Goal: Task Accomplishment & Management: Complete application form

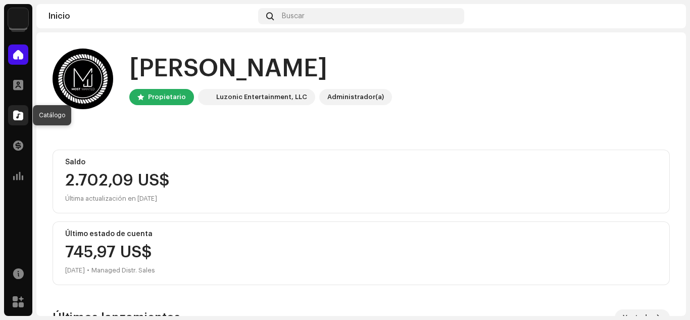
click at [17, 116] on span at bounding box center [18, 115] width 10 height 8
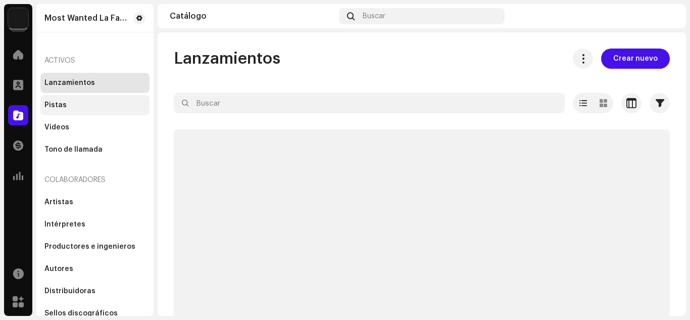
click at [56, 105] on div "Pistas" at bounding box center [55, 105] width 22 height 8
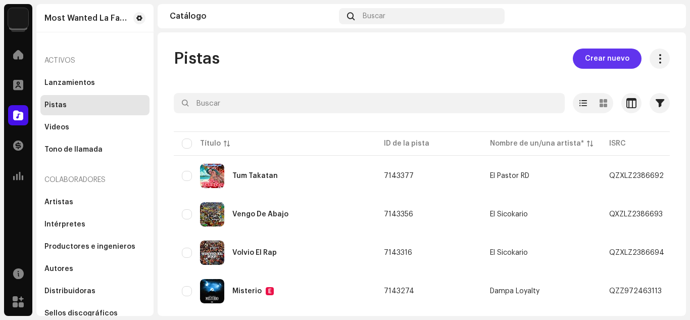
click at [593, 56] on span "Crear nuevo" at bounding box center [607, 59] width 44 height 20
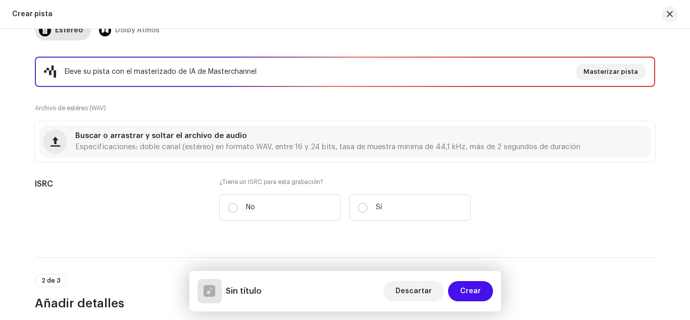
scroll to position [153, 0]
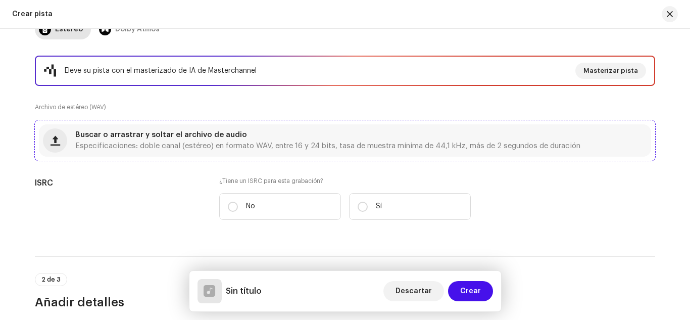
click at [227, 131] on span "Buscar o arrastrar y soltar el archivo de audio" at bounding box center [161, 134] width 172 height 7
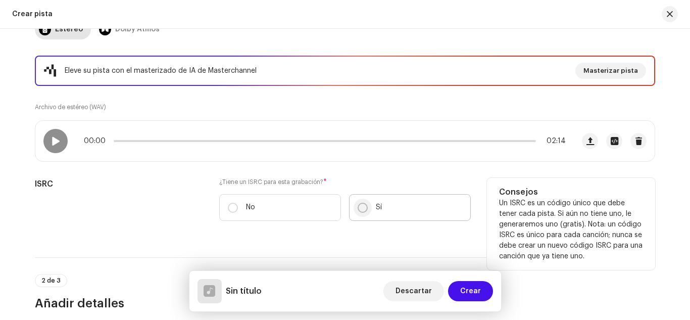
click at [362, 205] on input "Sí" at bounding box center [363, 208] width 10 height 10
radio input "true"
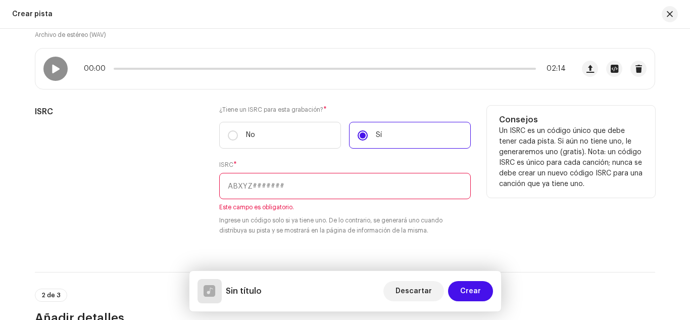
scroll to position [225, 0]
click at [272, 180] on input "text" at bounding box center [345, 186] width 252 height 26
paste input "QZZ972401984"
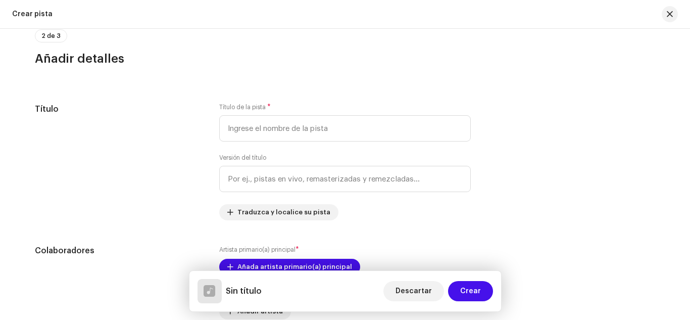
scroll to position [474, 0]
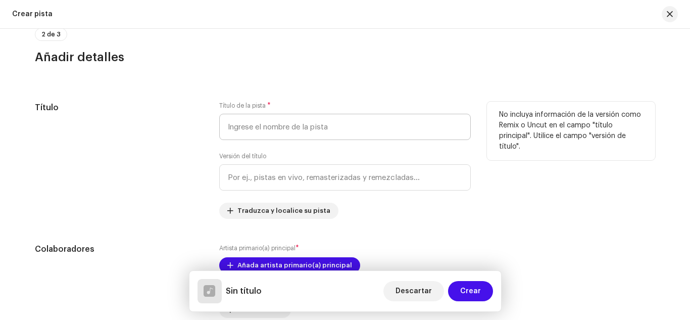
type input "QZZ972401984"
click at [255, 126] on input "text" at bounding box center [345, 127] width 252 height 26
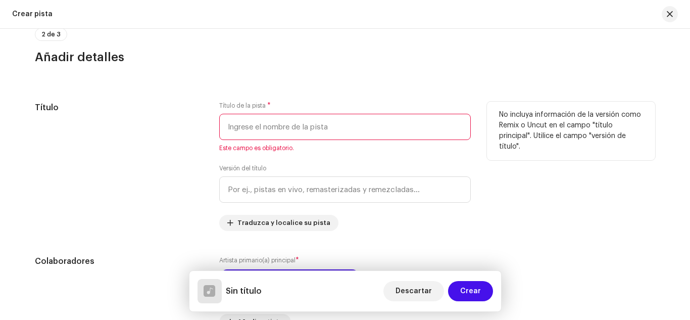
click at [246, 124] on input "text" at bounding box center [345, 127] width 252 height 26
paste input "Laid Back"
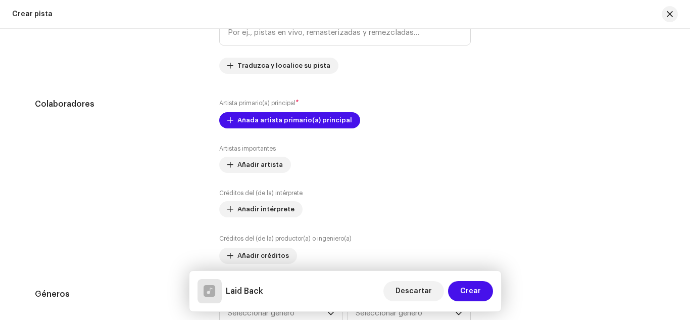
scroll to position [621, 0]
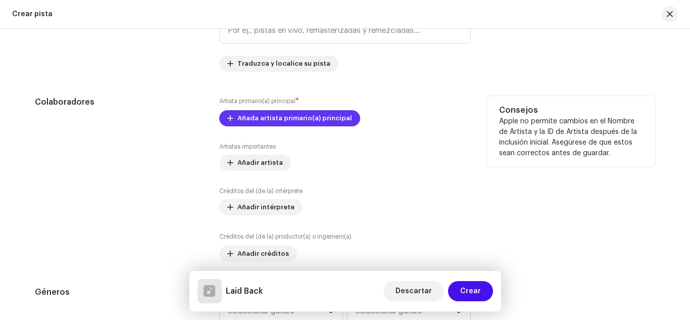
type input "Laid Back"
click at [303, 119] on span "Añada artista primario(a) principal" at bounding box center [295, 118] width 115 height 20
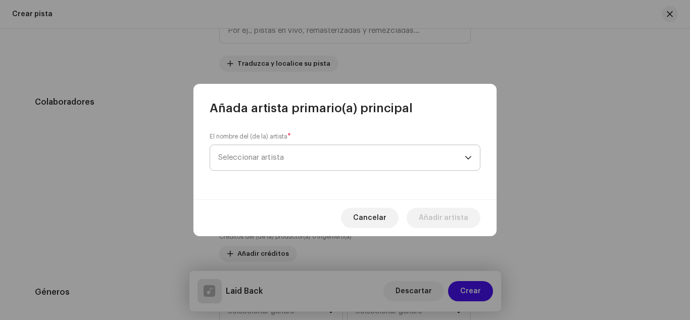
click at [289, 159] on span "Seleccionar artista" at bounding box center [341, 157] width 247 height 25
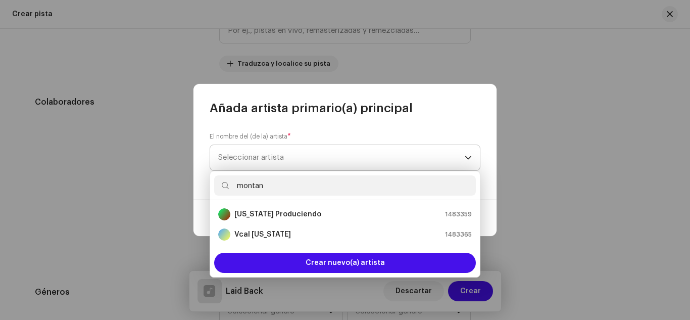
type input "[US_STATE]"
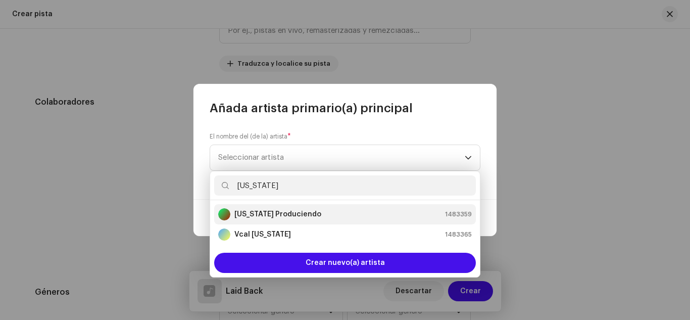
click at [294, 207] on li "[US_STATE] Produciendo 1483359" at bounding box center [345, 214] width 262 height 20
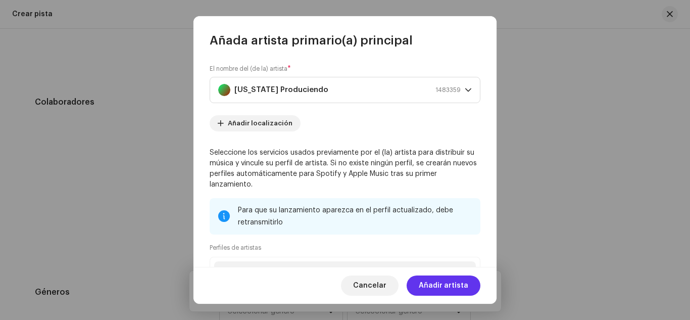
click at [442, 282] on span "Añadir artista" at bounding box center [444, 285] width 50 height 20
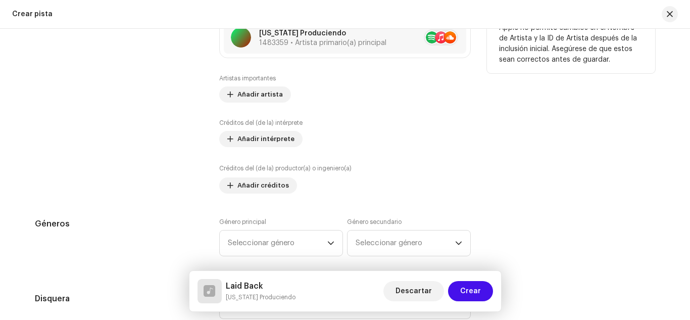
scroll to position [718, 0]
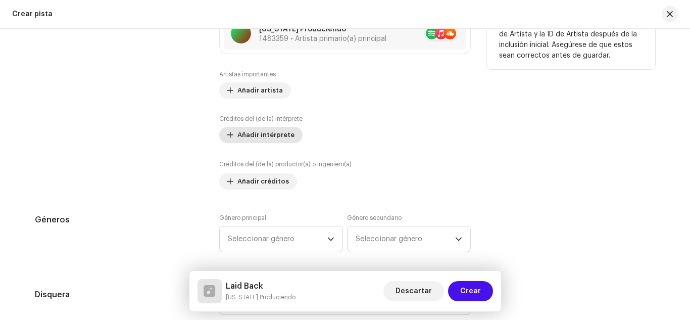
click at [259, 129] on span "Añadir intérprete" at bounding box center [266, 135] width 57 height 20
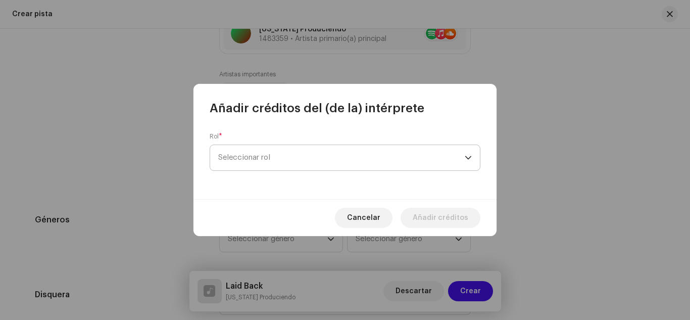
click at [296, 152] on span "Seleccionar rol" at bounding box center [341, 157] width 247 height 25
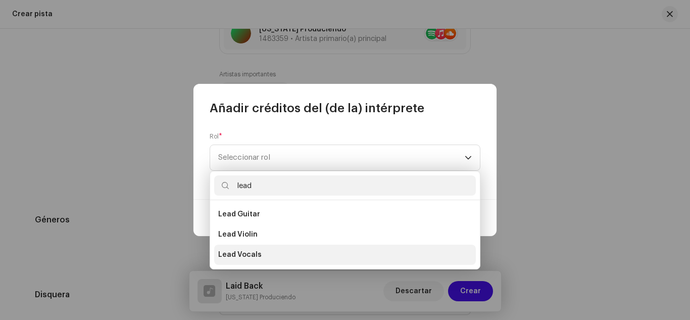
type input "lead"
click at [324, 260] on li "Lead Vocals" at bounding box center [345, 255] width 262 height 20
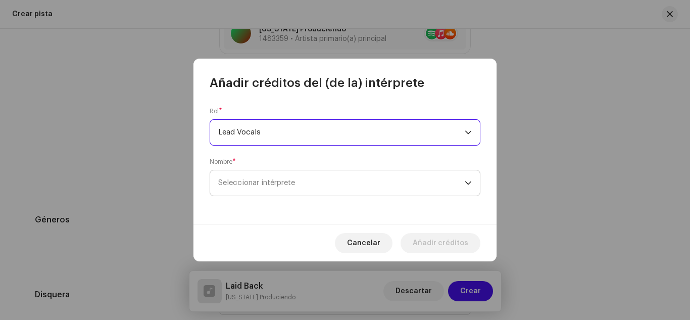
click at [295, 182] on span "Seleccionar intérprete" at bounding box center [256, 183] width 77 height 8
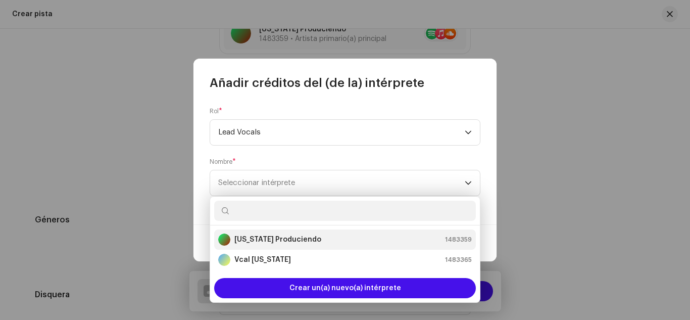
click at [289, 237] on strong "[US_STATE] Produciendo" at bounding box center [278, 240] width 87 height 10
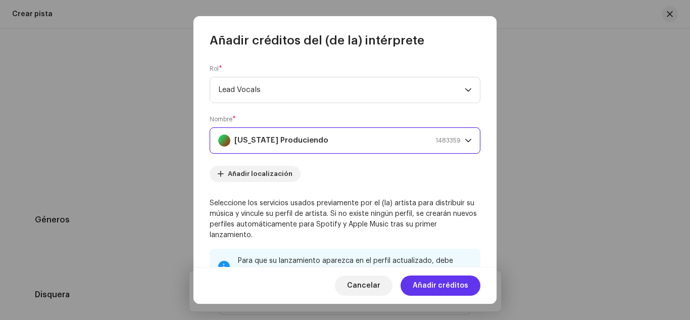
click at [431, 283] on span "Añadir créditos" at bounding box center [441, 285] width 56 height 20
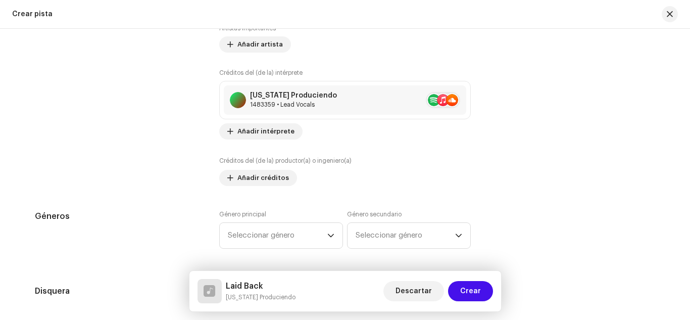
scroll to position [764, 0]
click at [270, 175] on span "Añadir créditos" at bounding box center [264, 178] width 52 height 20
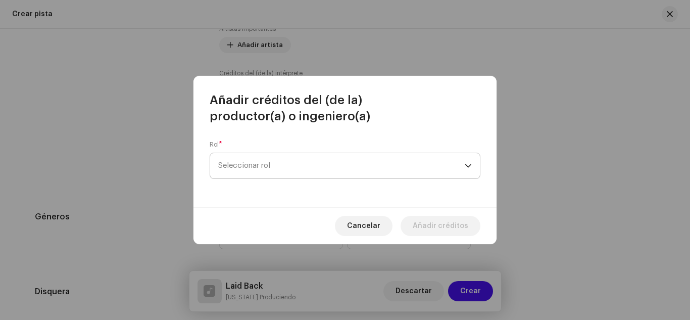
click at [265, 168] on span "Seleccionar rol" at bounding box center [341, 165] width 247 height 25
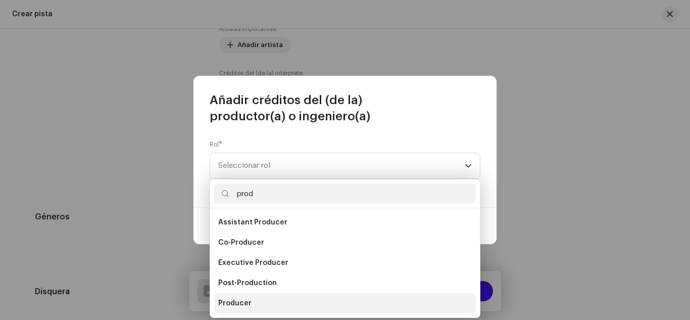
type input "prod"
click at [254, 300] on li "Producer" at bounding box center [345, 303] width 262 height 20
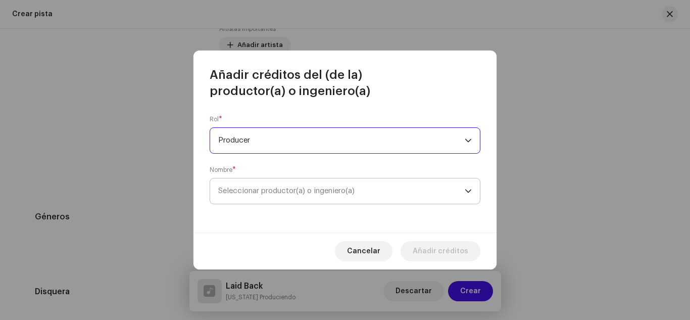
click at [357, 197] on span "Seleccionar productor(a) o ingeniero(a)" at bounding box center [341, 190] width 247 height 25
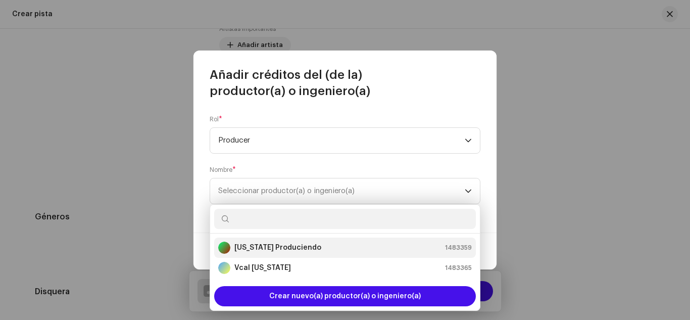
click at [326, 248] on div "[US_STATE] Produciendo 1483359" at bounding box center [345, 248] width 254 height 12
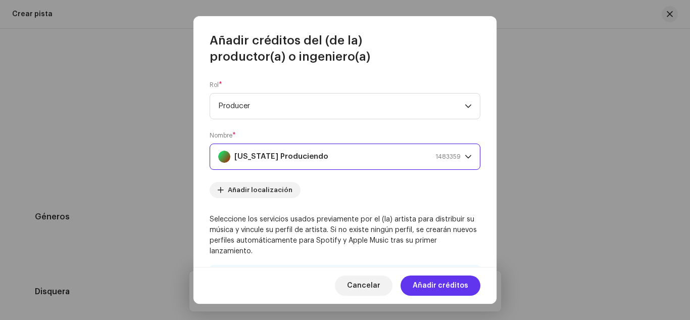
click at [444, 286] on span "Añadir créditos" at bounding box center [441, 285] width 56 height 20
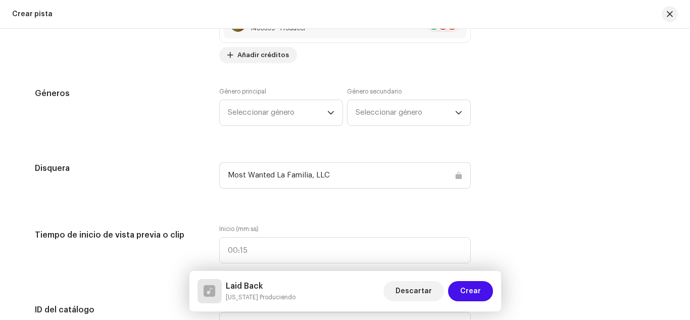
scroll to position [927, 0]
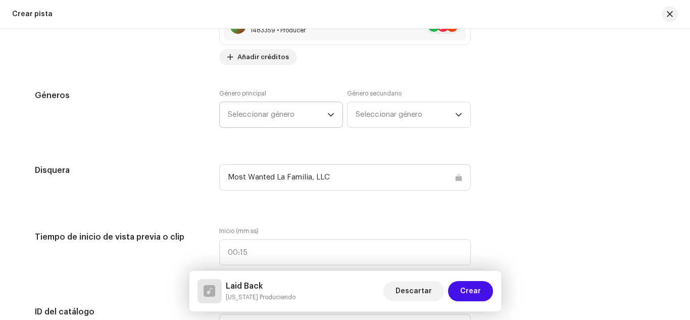
click at [302, 109] on span "Seleccionar género" at bounding box center [278, 114] width 100 height 25
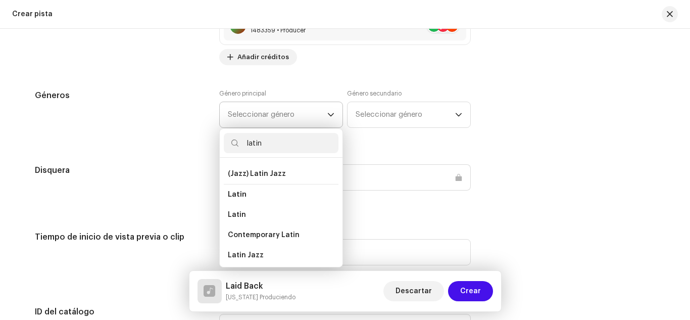
scroll to position [67, 0]
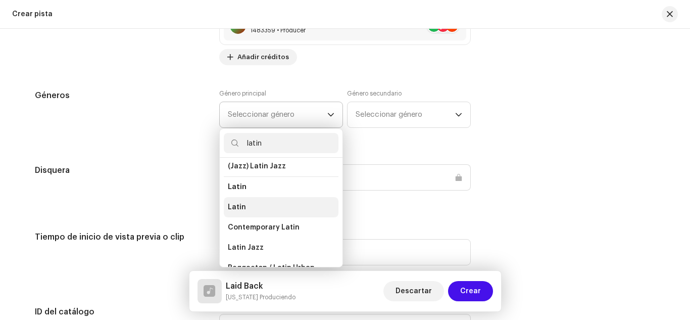
type input "latin"
click at [302, 199] on li "Latin" at bounding box center [281, 207] width 115 height 20
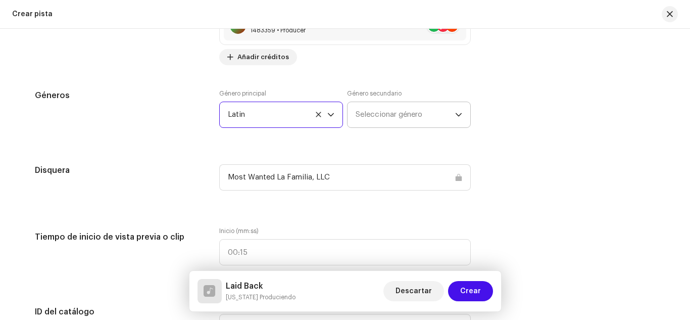
click at [368, 111] on span "Seleccionar género" at bounding box center [406, 114] width 100 height 25
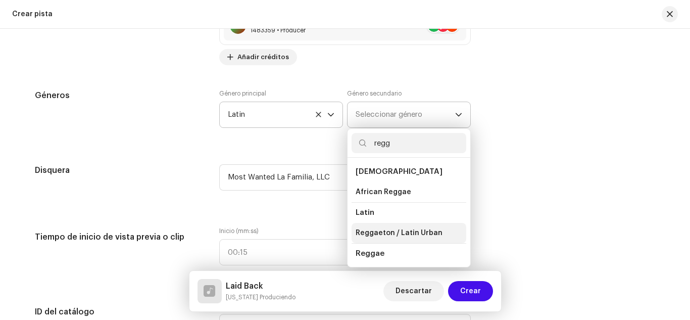
type input "regg"
click at [408, 225] on li "Reggaeton / Latin Urban" at bounding box center [409, 233] width 115 height 20
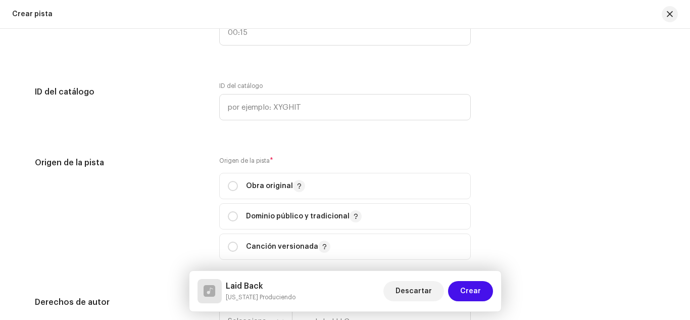
scroll to position [1149, 0]
click at [231, 182] on input "radio" at bounding box center [233, 184] width 10 height 10
radio input "true"
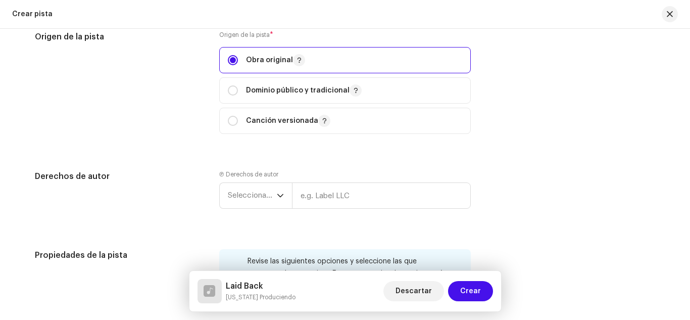
scroll to position [1353, 0]
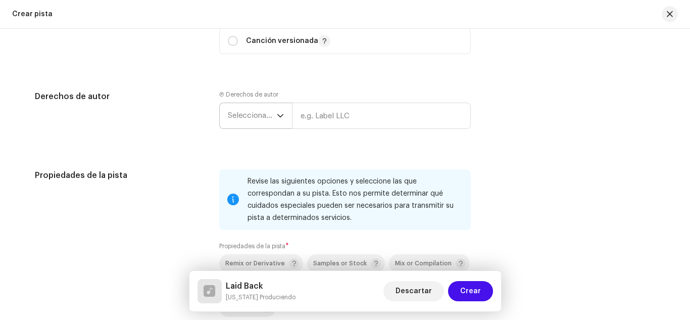
click at [239, 114] on span "Seleccionar año" at bounding box center [252, 115] width 49 height 25
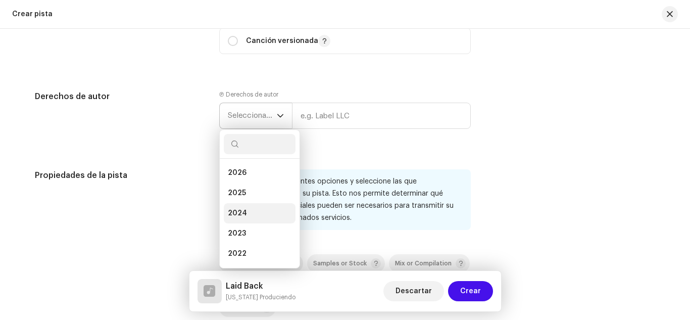
click at [248, 205] on li "2024" at bounding box center [260, 213] width 72 height 20
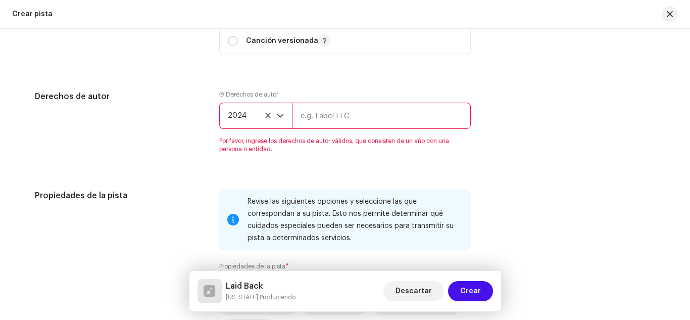
click at [309, 121] on input "text" at bounding box center [381, 116] width 179 height 26
type input "Most Wanted La Familia, LLC"
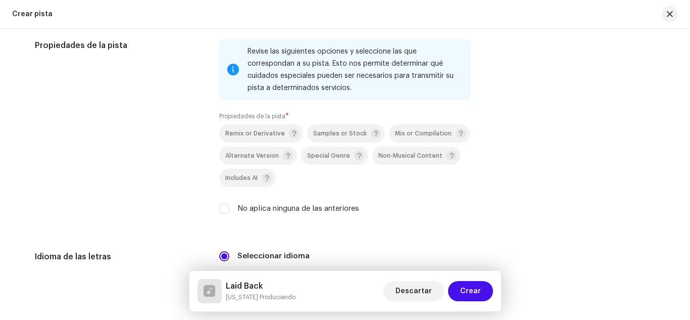
scroll to position [1506, 0]
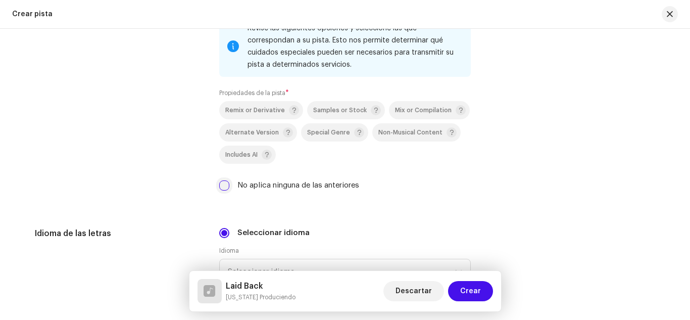
click at [224, 186] on input "No aplica ninguna de las anteriores" at bounding box center [224, 185] width 10 height 10
checkbox input "true"
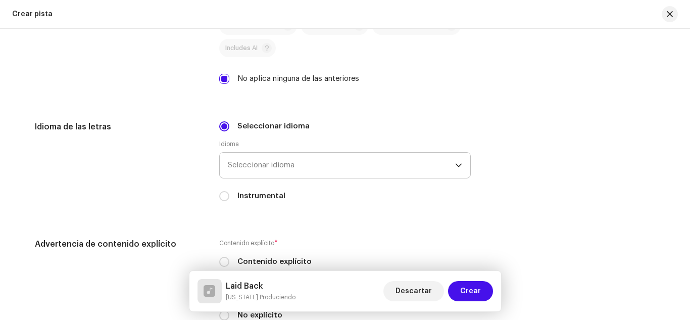
scroll to position [1615, 0]
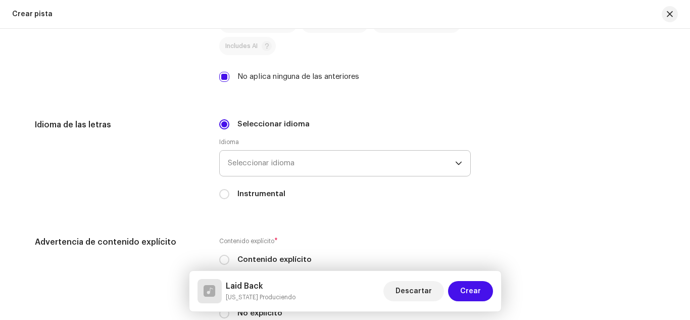
click at [322, 162] on span "Seleccionar idioma" at bounding box center [341, 163] width 227 height 25
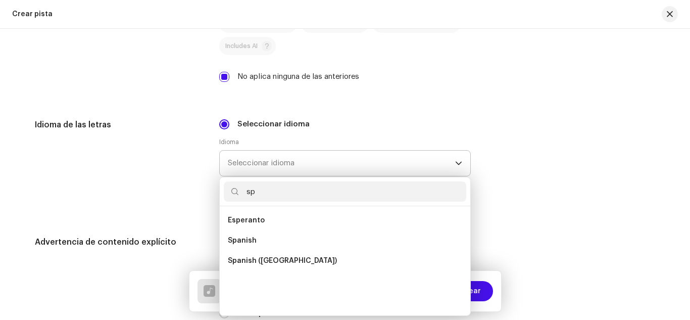
scroll to position [0, 0]
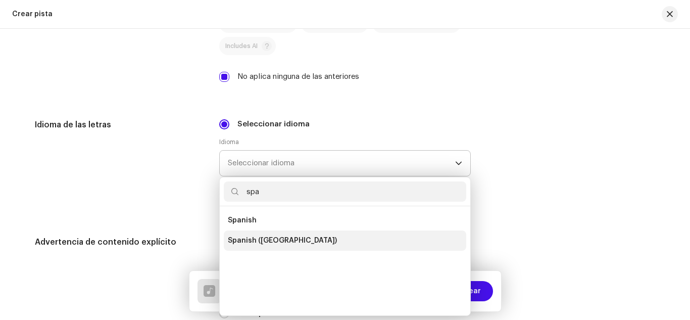
type input "spa"
click at [323, 230] on li "Spanish ([GEOGRAPHIC_DATA])" at bounding box center [345, 240] width 243 height 20
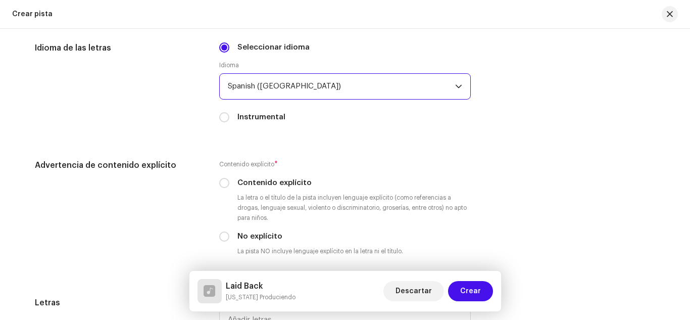
scroll to position [1706, 0]
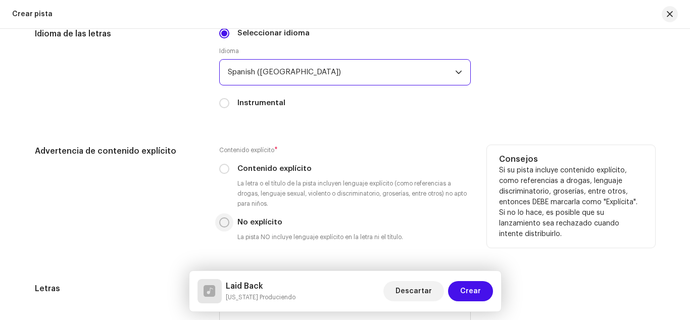
click at [223, 222] on input "No explícito" at bounding box center [224, 222] width 10 height 10
radio input "true"
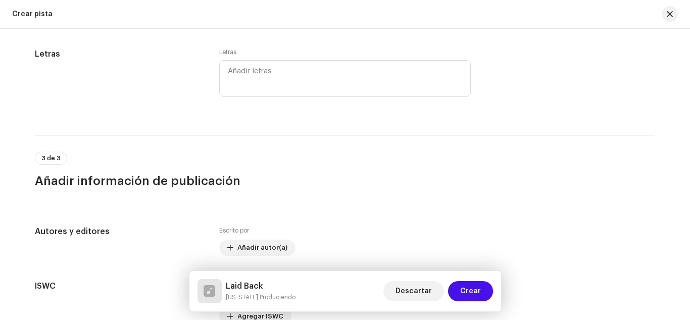
scroll to position [2042, 0]
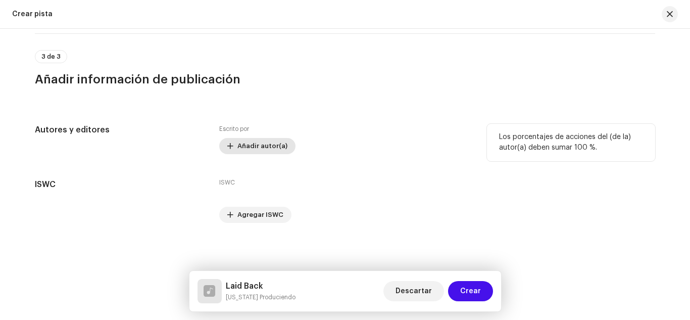
click at [270, 151] on span "Añadir autor(a)" at bounding box center [263, 146] width 50 height 20
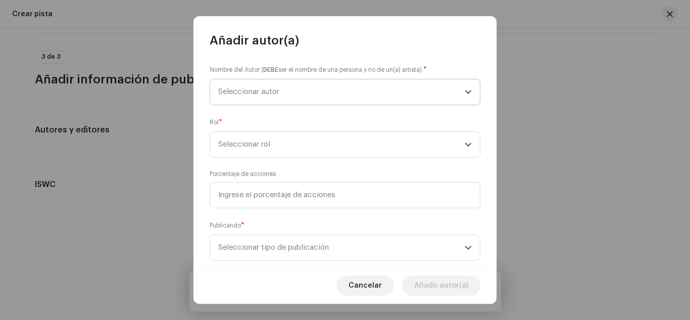
click at [343, 90] on span "Seleccionar autor" at bounding box center [341, 91] width 247 height 25
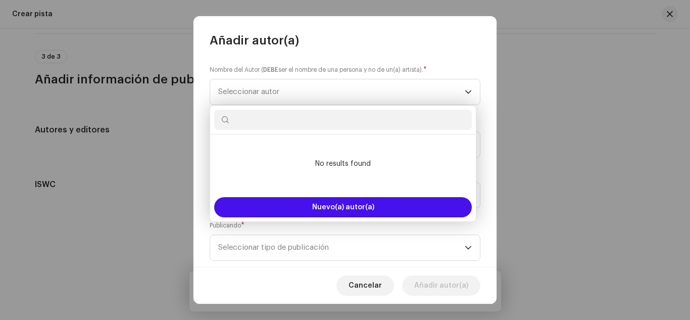
click at [346, 118] on input "text" at bounding box center [343, 120] width 258 height 20
click at [277, 117] on input "text" at bounding box center [343, 120] width 258 height 20
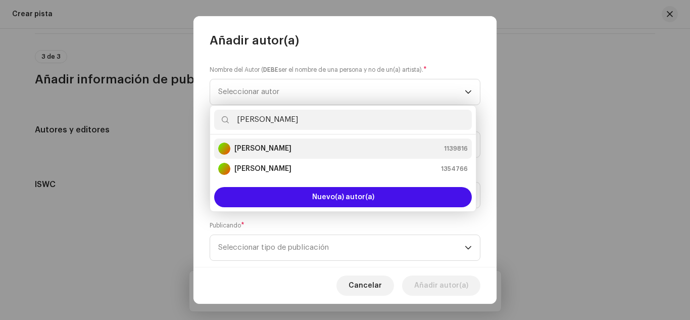
type input "[PERSON_NAME]"
click at [270, 147] on strong "[PERSON_NAME]" at bounding box center [263, 149] width 57 height 10
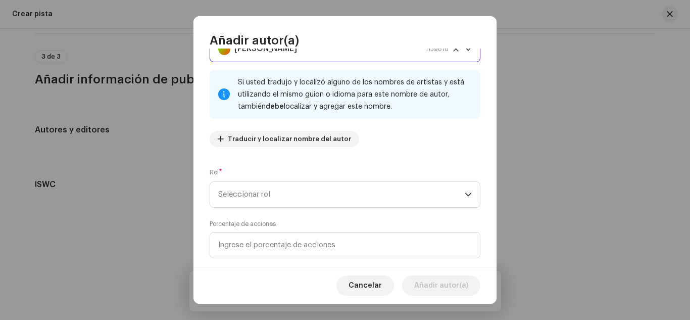
scroll to position [46, 0]
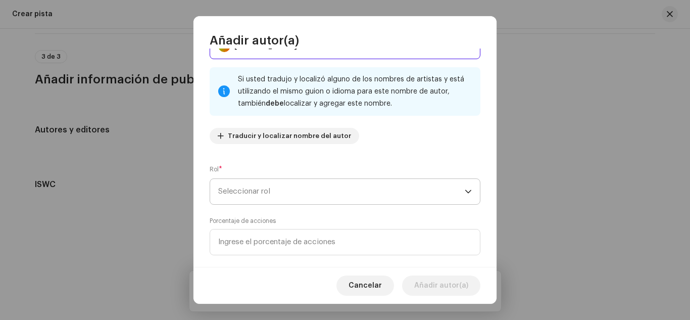
click at [320, 181] on span "Seleccionar rol" at bounding box center [341, 191] width 247 height 25
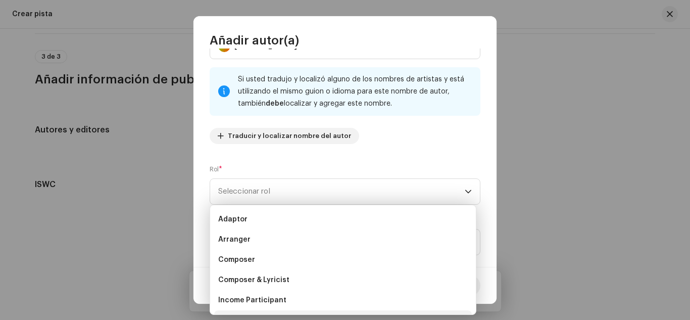
scroll to position [16, 0]
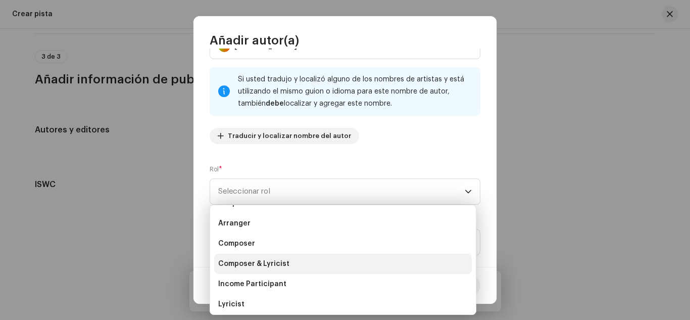
click at [285, 266] on span "Composer & Lyricist" at bounding box center [253, 264] width 71 height 10
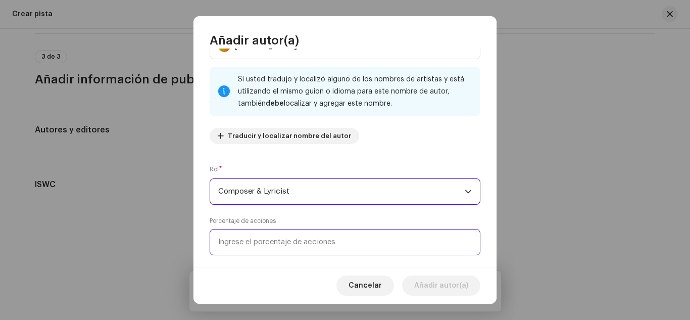
click at [275, 249] on input at bounding box center [345, 242] width 271 height 26
type input "100,00"
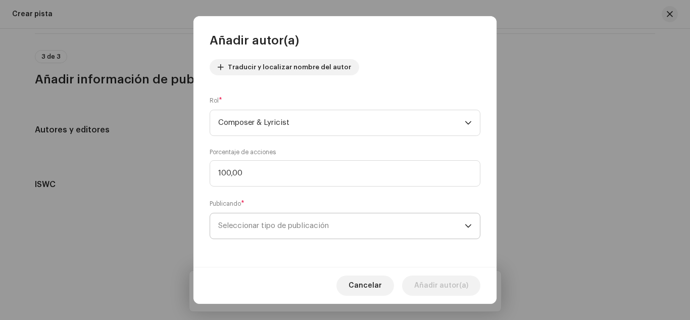
click at [350, 221] on span "Seleccionar tipo de publicación" at bounding box center [341, 225] width 247 height 25
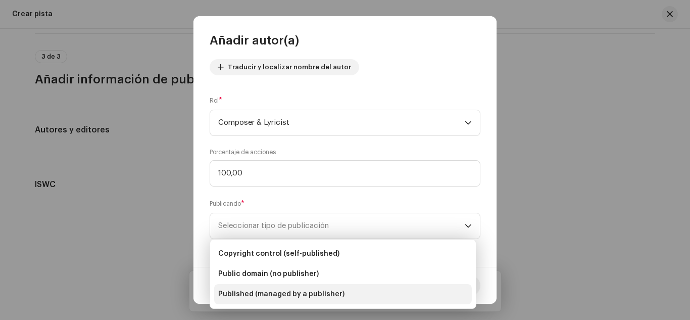
click at [346, 297] on li "Published (managed by a publisher)" at bounding box center [343, 294] width 258 height 20
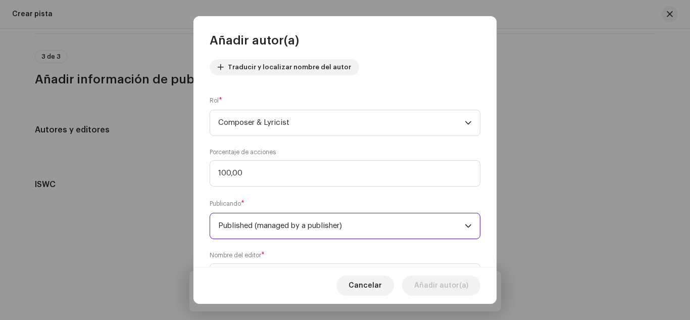
scroll to position [165, 0]
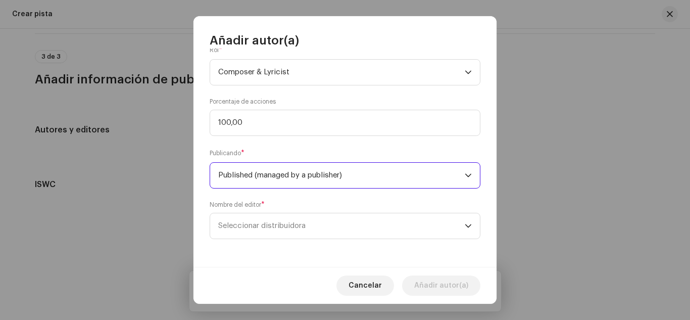
click at [349, 224] on span "Seleccionar distribuidora" at bounding box center [341, 225] width 247 height 25
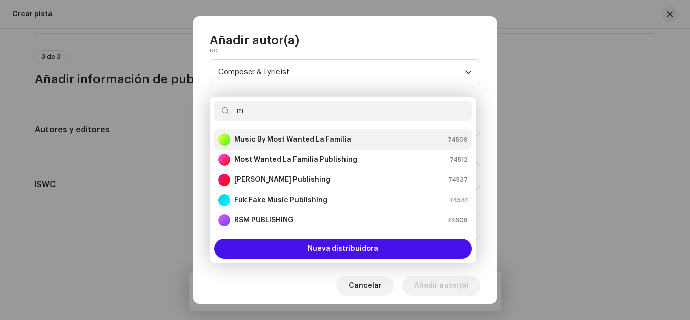
type input "m"
click at [300, 136] on strong "Music By Most Wanted La Familia" at bounding box center [293, 139] width 117 height 10
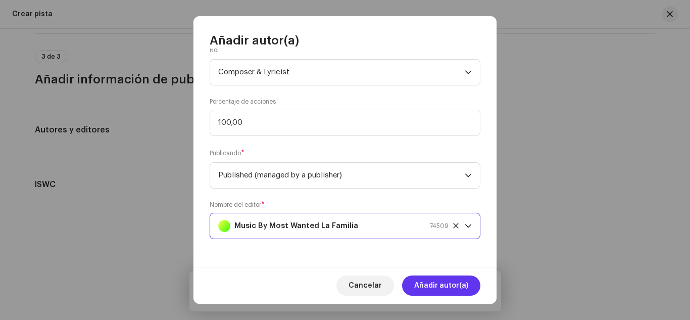
click at [460, 281] on span "Añadir autor(a)" at bounding box center [441, 285] width 54 height 20
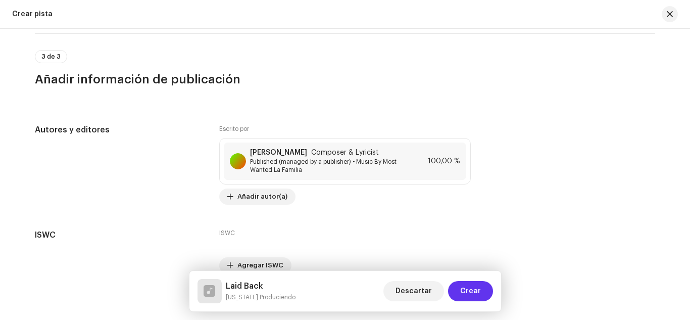
click at [467, 287] on span "Crear" at bounding box center [470, 291] width 21 height 20
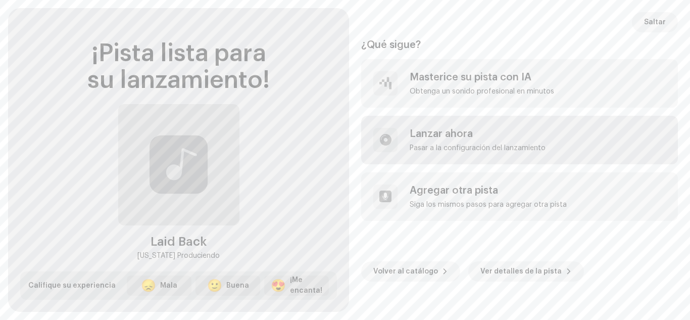
click at [440, 144] on div "Pasar a la configuración del lanzamiento" at bounding box center [478, 148] width 136 height 8
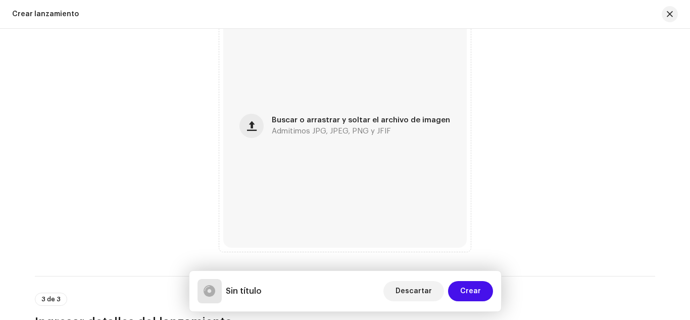
scroll to position [448, 0]
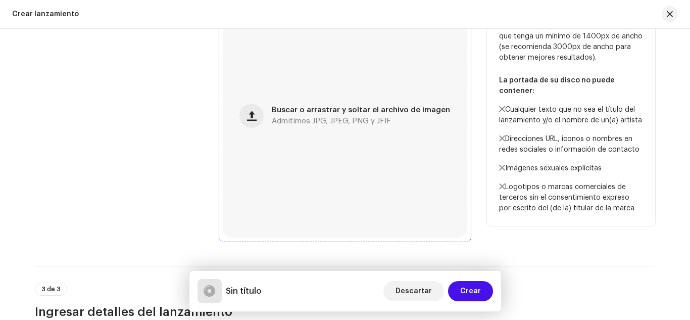
click at [336, 108] on span "Buscar o arrastrar y soltar el archivo de imagen" at bounding box center [361, 110] width 178 height 7
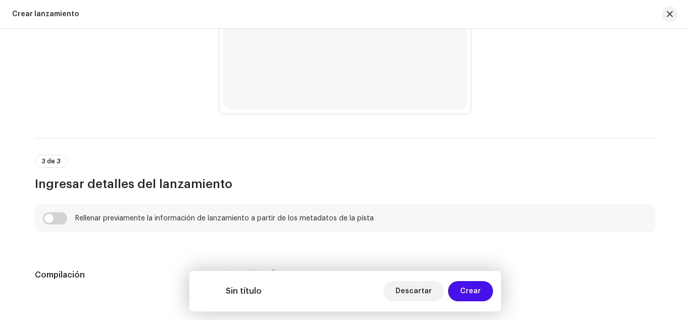
scroll to position [577, 0]
click at [53, 215] on input "checkbox" at bounding box center [55, 218] width 24 height 12
checkbox input "true"
type input "Laid Back"
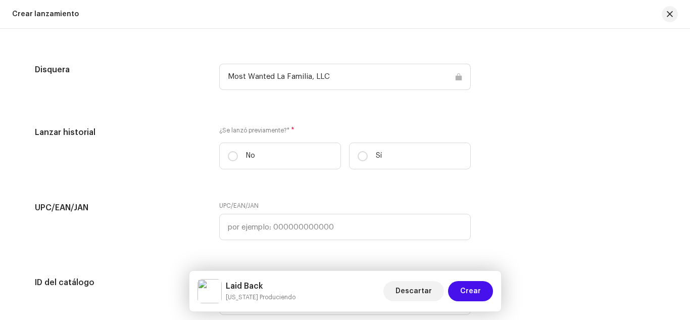
scroll to position [1546, 0]
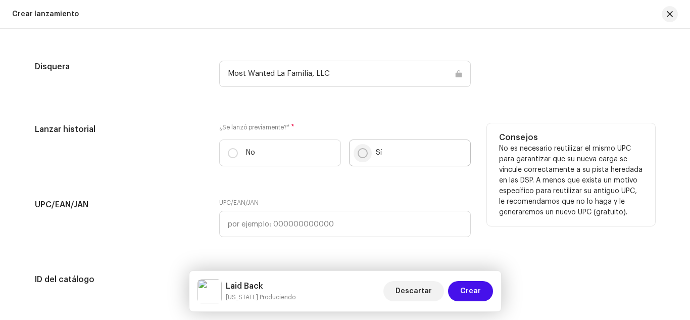
click at [359, 151] on input "Sí" at bounding box center [363, 153] width 10 height 10
radio input "true"
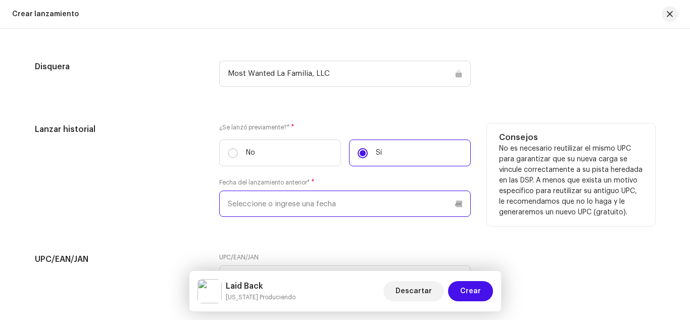
click at [293, 204] on input "text" at bounding box center [345, 204] width 252 height 26
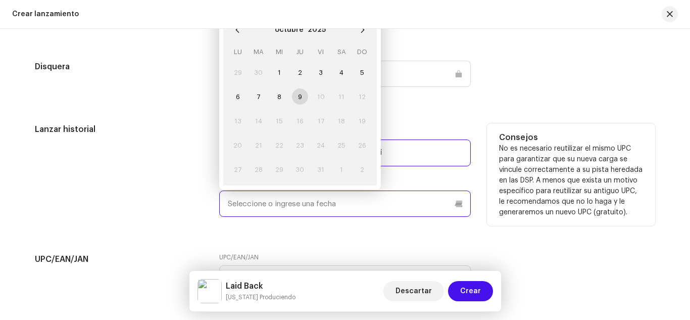
paste input "[DATE]"
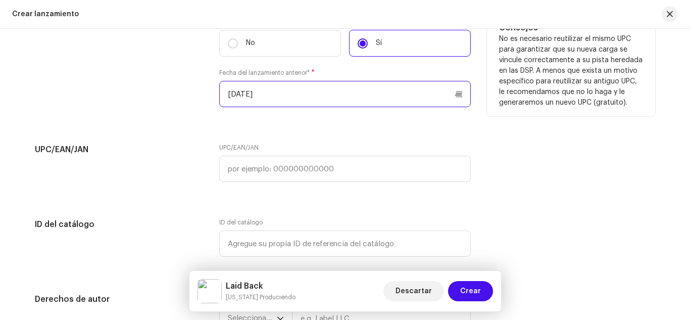
scroll to position [1654, 0]
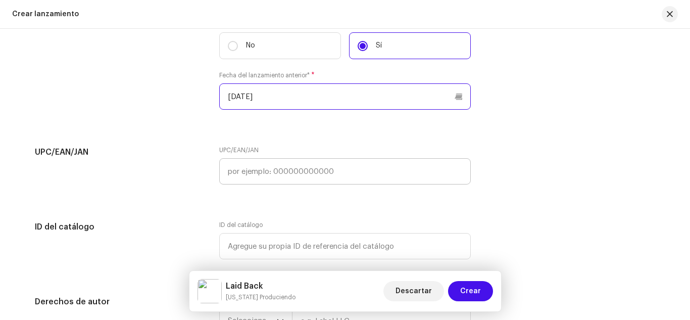
type input "[DATE]"
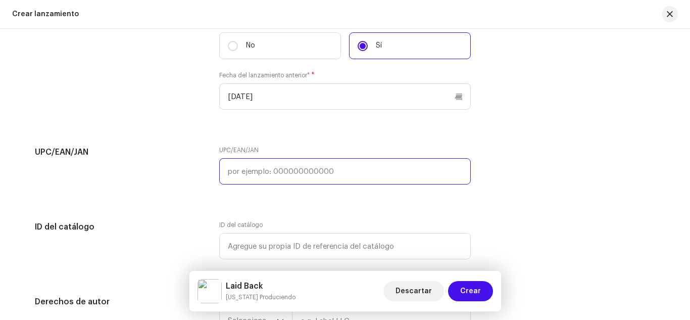
click at [283, 172] on input "text" at bounding box center [345, 171] width 252 height 26
click at [293, 174] on input "text" at bounding box center [345, 171] width 252 height 26
paste input "8447181134070"
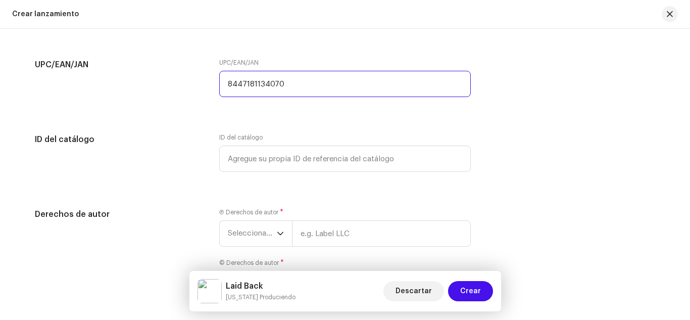
scroll to position [1827, 0]
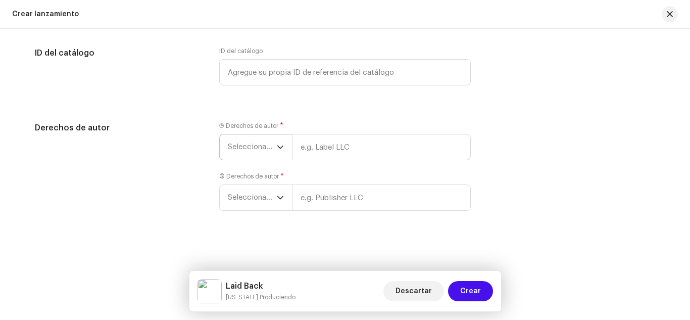
type input "8447181134070"
click at [238, 150] on span "Seleccionar año" at bounding box center [252, 146] width 49 height 25
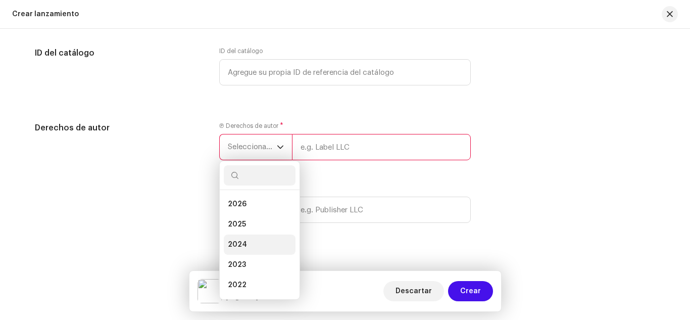
click at [260, 244] on li "2024" at bounding box center [260, 245] width 72 height 20
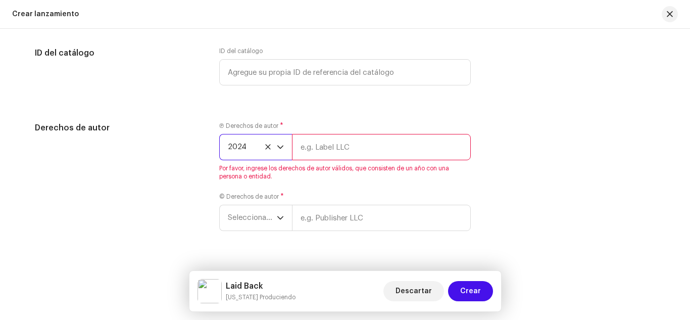
click at [396, 146] on input "text" at bounding box center [381, 147] width 179 height 26
type input "Most Wanted La Familia, LLC"
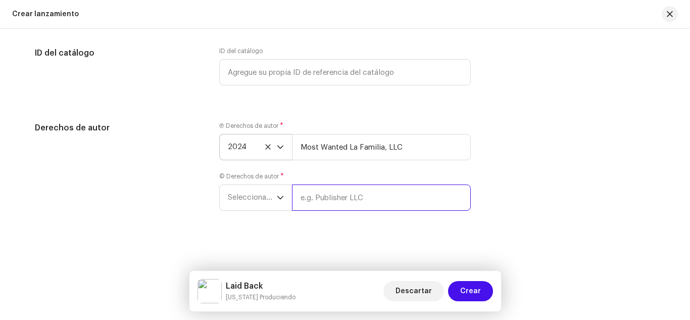
click at [415, 207] on input "text" at bounding box center [381, 197] width 179 height 26
type input "Most Wanted La Familia, LLC"
click at [253, 194] on span "Seleccionar año" at bounding box center [252, 197] width 49 height 25
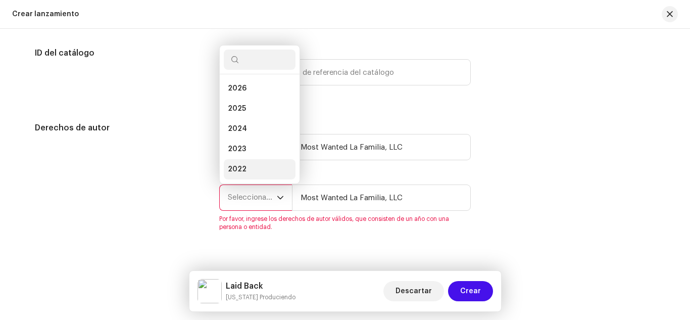
scroll to position [16, 0]
click at [233, 108] on span "2024" at bounding box center [237, 113] width 19 height 10
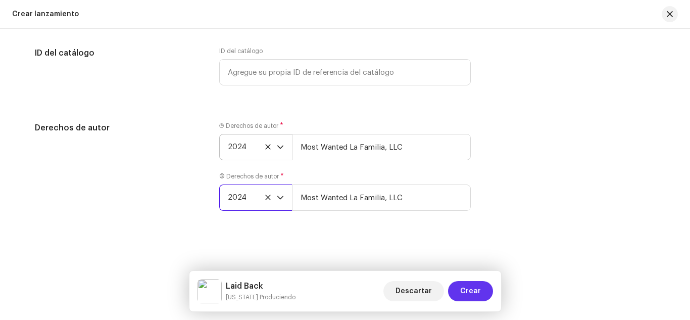
click at [473, 291] on span "Crear" at bounding box center [470, 291] width 21 height 20
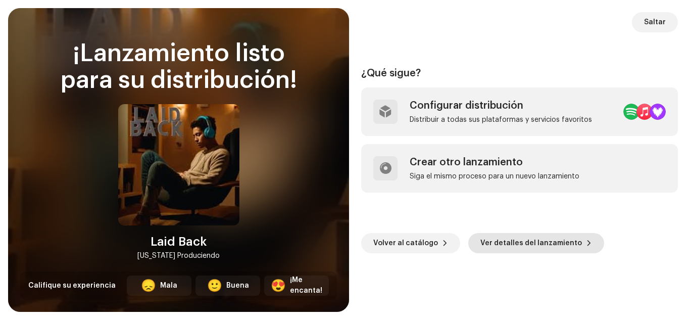
click at [529, 244] on span "Ver detalles del lanzamiento" at bounding box center [532, 243] width 102 height 20
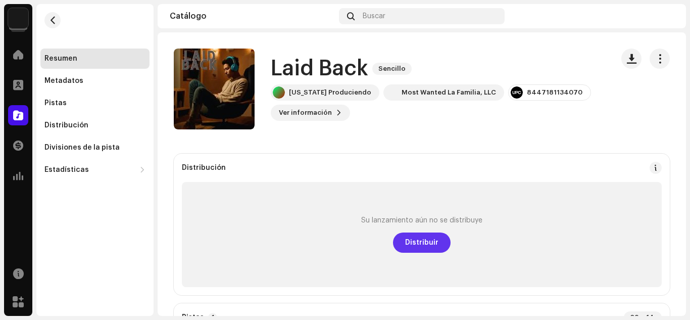
click at [429, 236] on span "Distribuir" at bounding box center [421, 242] width 33 height 20
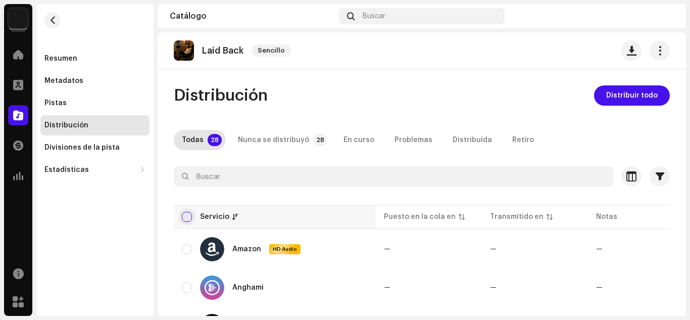
click at [185, 212] on input "checkbox" at bounding box center [187, 217] width 10 height 10
checkbox input "true"
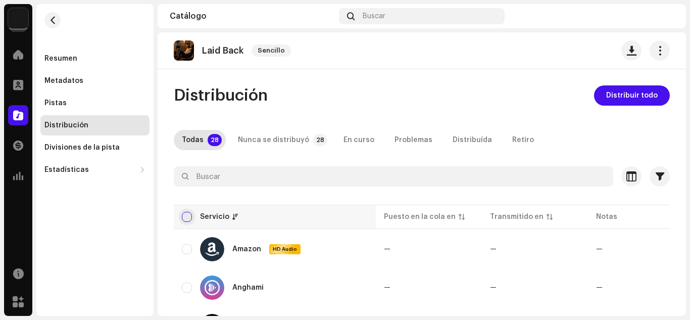
checkbox input "true"
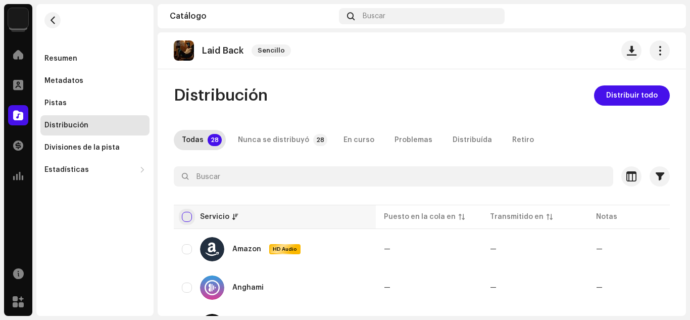
checkbox input "true"
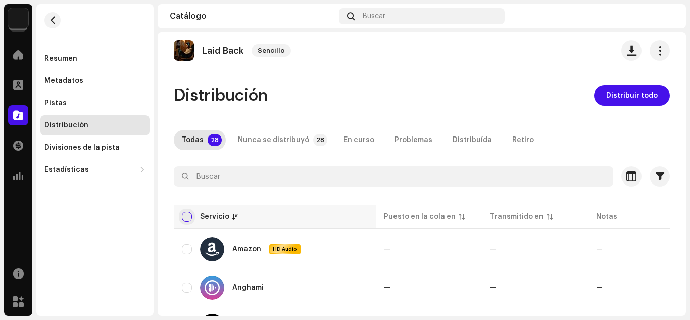
checkbox input "true"
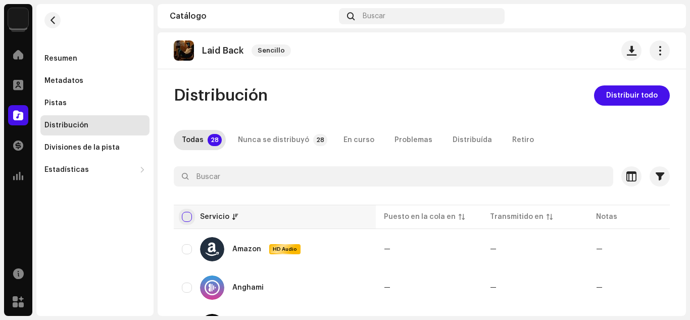
checkbox input "true"
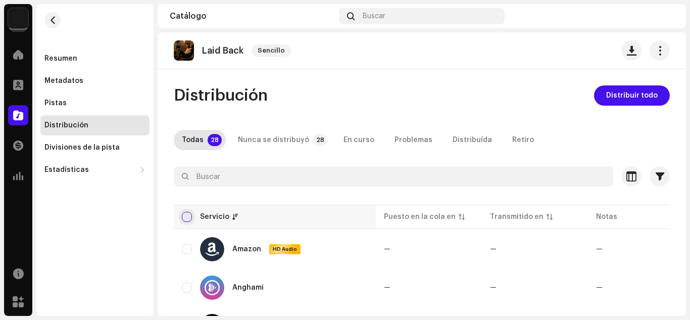
checkbox input "true"
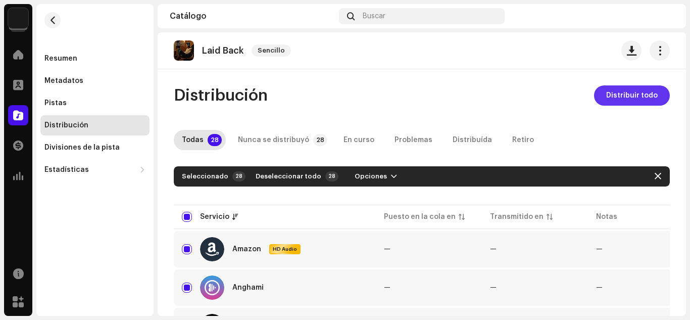
click at [626, 95] on span "Distribuir todo" at bounding box center [632, 95] width 52 height 20
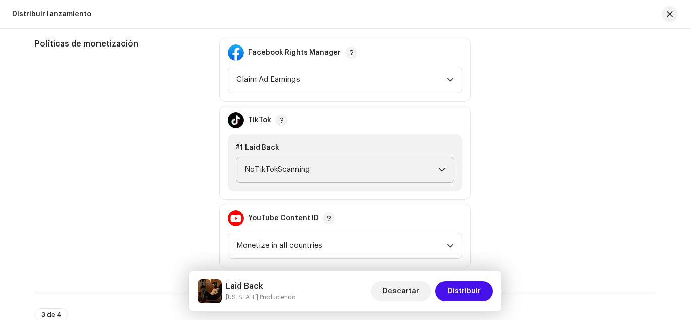
scroll to position [1103, 0]
click at [374, 165] on span "NoTikTokScanning" at bounding box center [342, 168] width 194 height 25
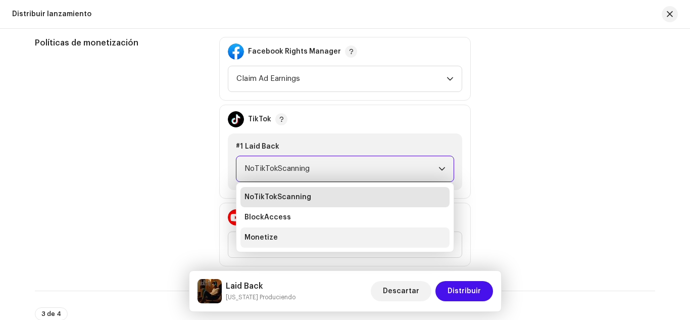
click at [372, 235] on li "Monetize" at bounding box center [345, 237] width 209 height 20
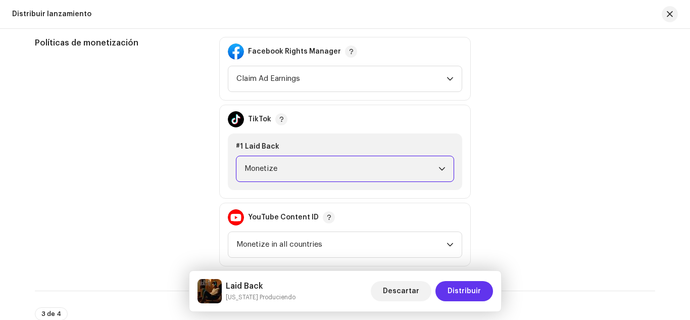
click at [454, 289] on span "Distribuir" at bounding box center [464, 291] width 33 height 20
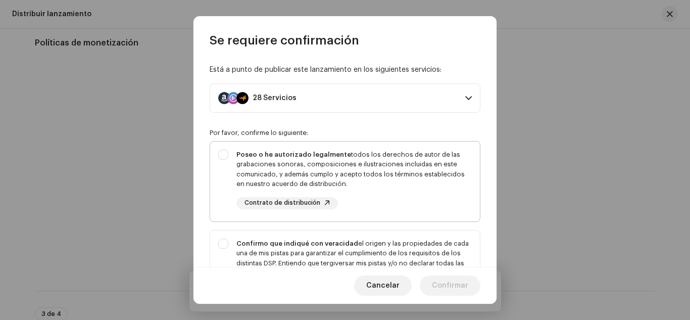
click at [422, 209] on div "Poseo o he autorizado legalmente todos los derechos de autor de las grabaciones…" at bounding box center [355, 180] width 236 height 60
checkbox input "true"
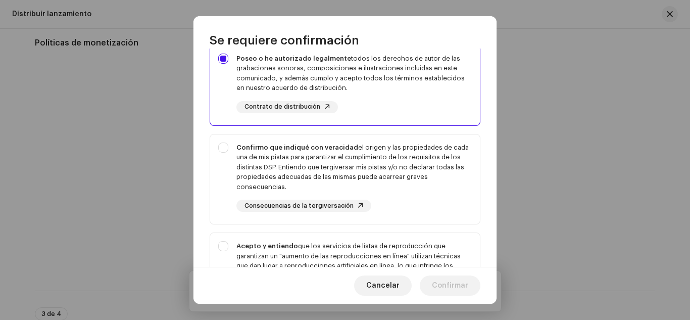
click at [422, 209] on div "Confirmo que indiqué con veracidad el origen y las propiedades de cada una de m…" at bounding box center [355, 178] width 236 height 70
checkbox input "true"
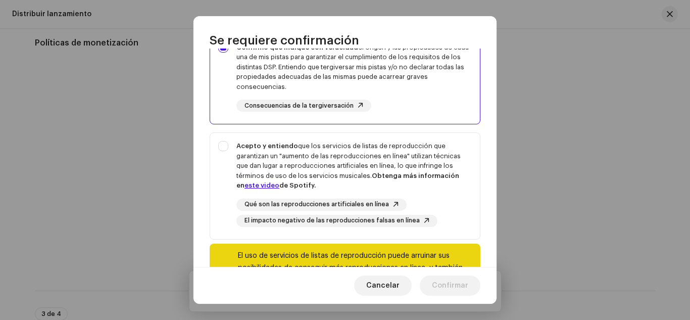
scroll to position [199, 0]
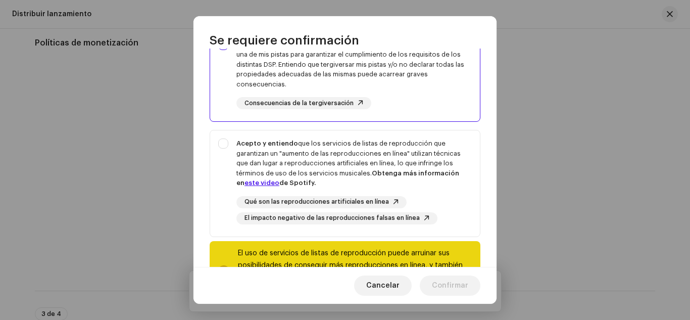
click at [422, 209] on div "Qué son las reproducciones artificiales en línea El impacto negativo de las rep…" at bounding box center [355, 210] width 236 height 28
checkbox input "true"
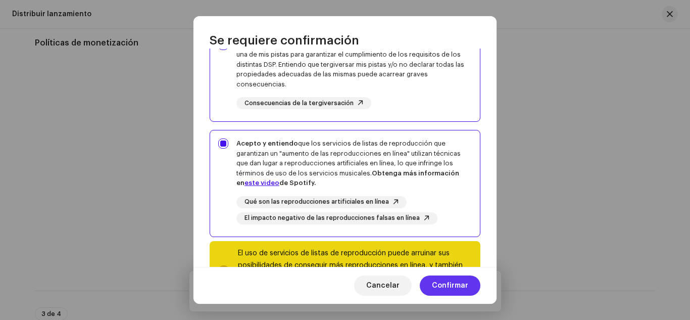
click at [446, 283] on span "Confirmar" at bounding box center [450, 285] width 36 height 20
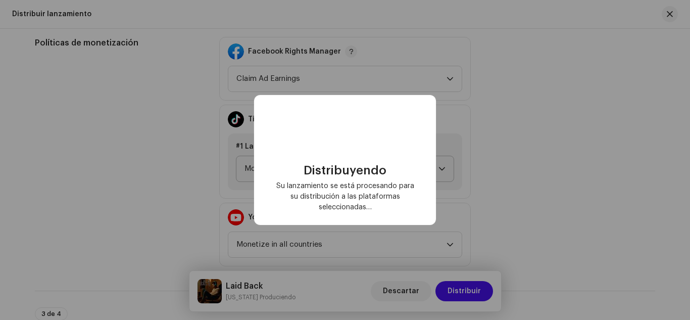
checkbox input "false"
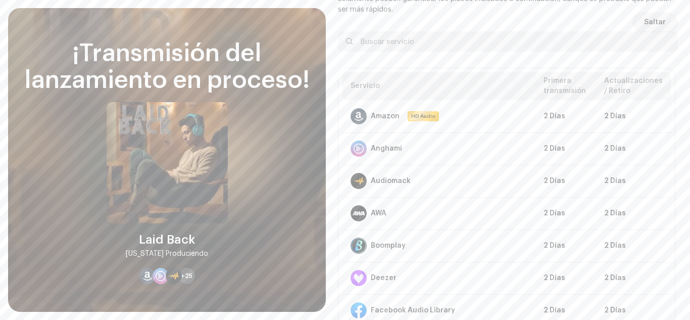
scroll to position [56, 0]
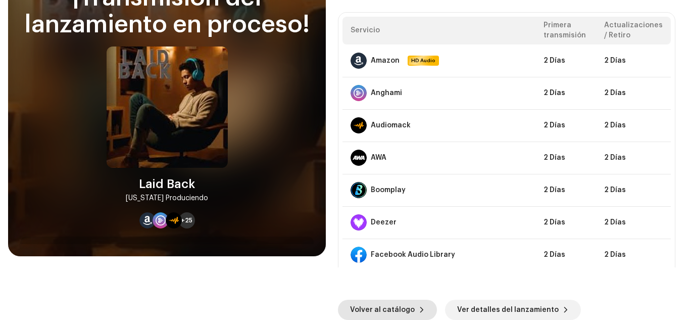
click at [364, 307] on span "Volver al catálogo" at bounding box center [382, 310] width 65 height 20
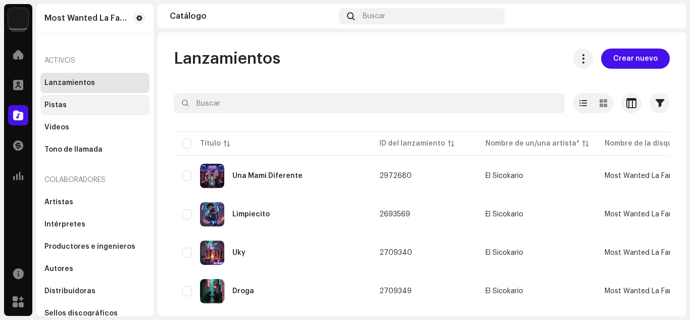
click at [112, 99] on div "Pistas" at bounding box center [94, 105] width 109 height 20
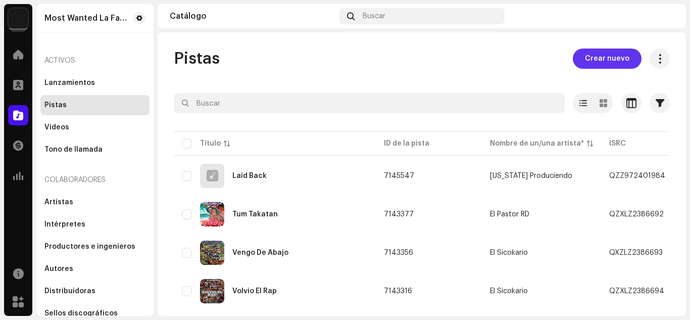
click at [597, 53] on span "Crear nuevo" at bounding box center [607, 59] width 44 height 20
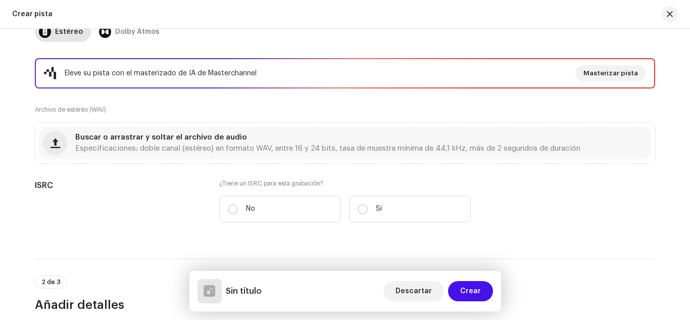
scroll to position [154, 0]
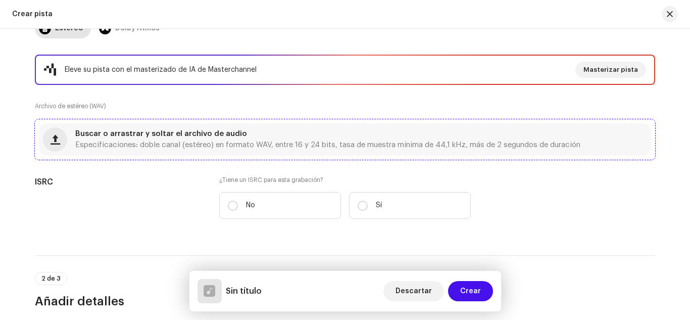
click at [221, 130] on span "Buscar o arrastrar y soltar el archivo de audio" at bounding box center [161, 133] width 172 height 7
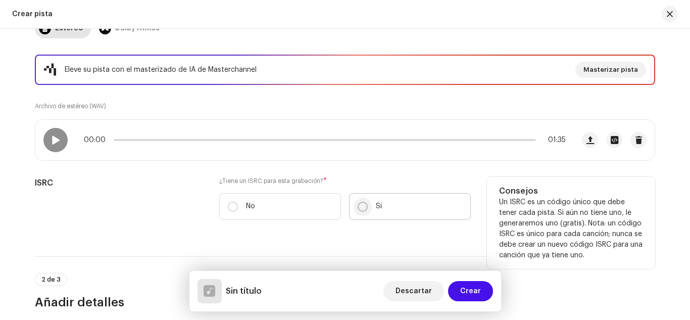
click at [362, 207] on input "Sí" at bounding box center [363, 207] width 10 height 10
radio input "true"
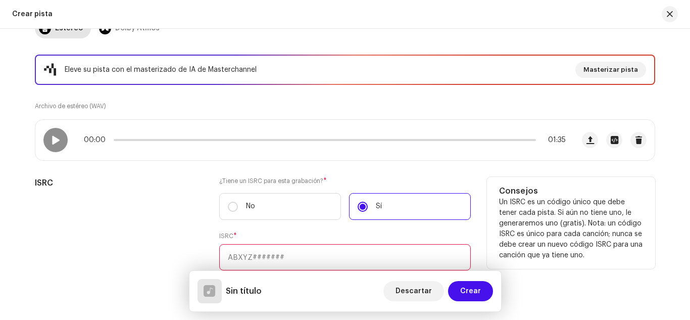
click at [310, 258] on input "text" at bounding box center [345, 257] width 252 height 26
paste input "QZZ972401997"
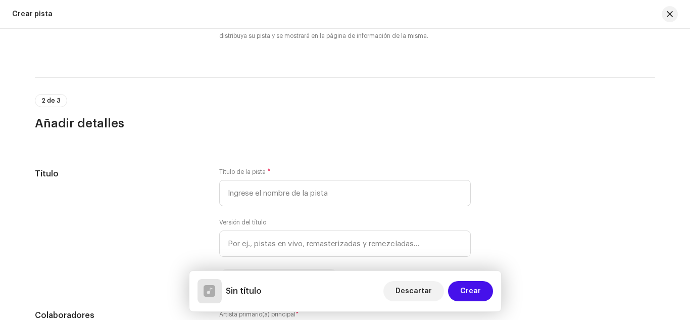
scroll to position [410, 0]
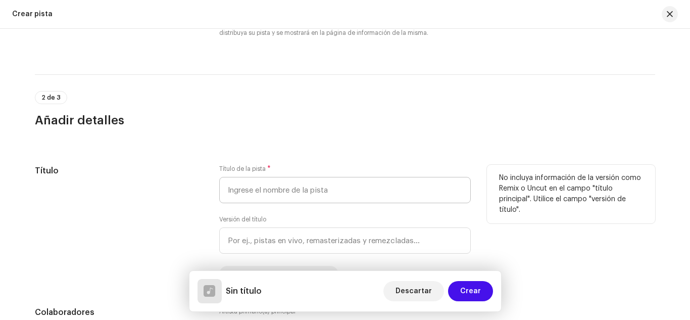
type input "QZZ972401997"
click at [291, 191] on input "text" at bounding box center [345, 190] width 252 height 26
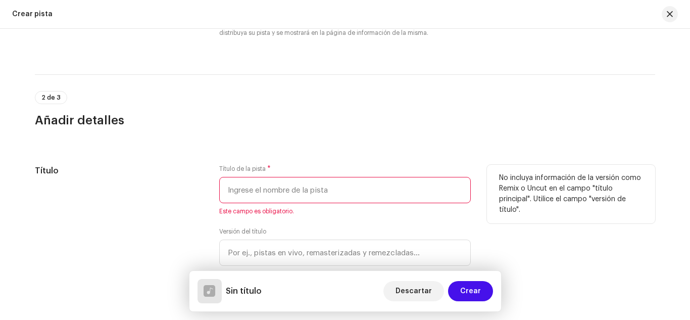
click at [244, 190] on input "text" at bounding box center [345, 190] width 252 height 26
paste input "Relax"
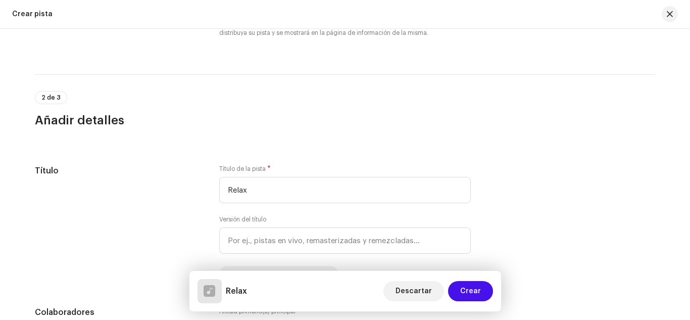
type input "Relax"
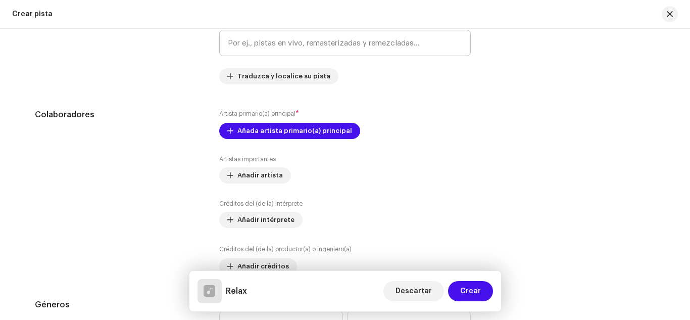
scroll to position [607, 0]
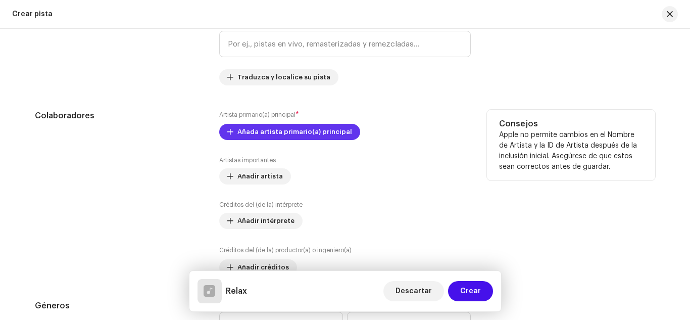
click at [326, 130] on span "Añada artista primario(a) principal" at bounding box center [295, 132] width 115 height 20
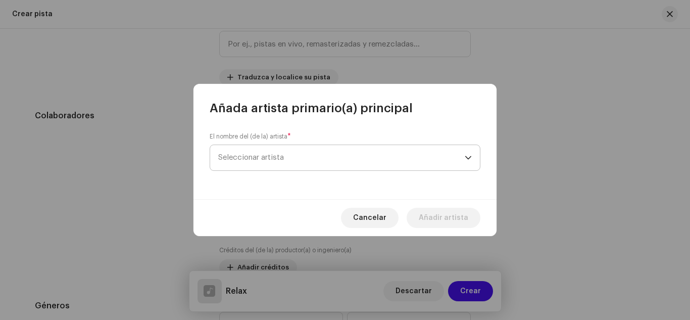
click at [286, 153] on span "Seleccionar artista" at bounding box center [341, 157] width 247 height 25
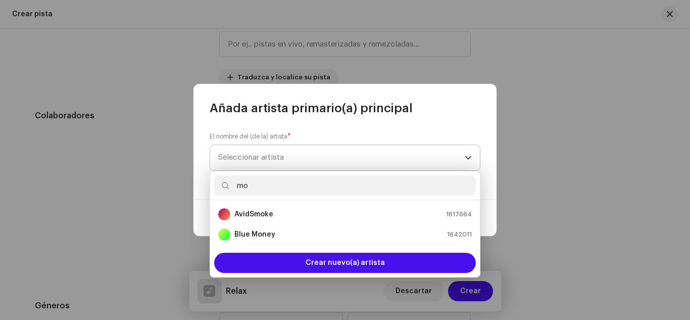
type input "mon"
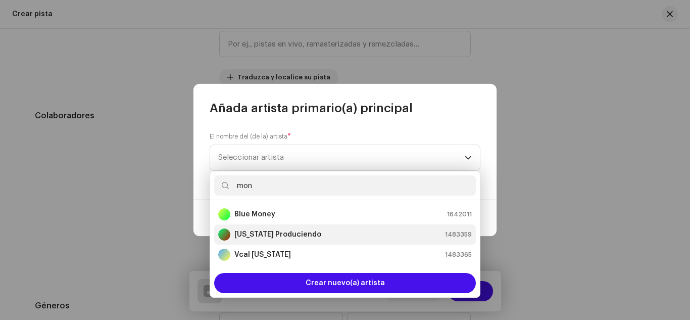
click at [299, 235] on strong "[US_STATE] Produciendo" at bounding box center [278, 234] width 87 height 10
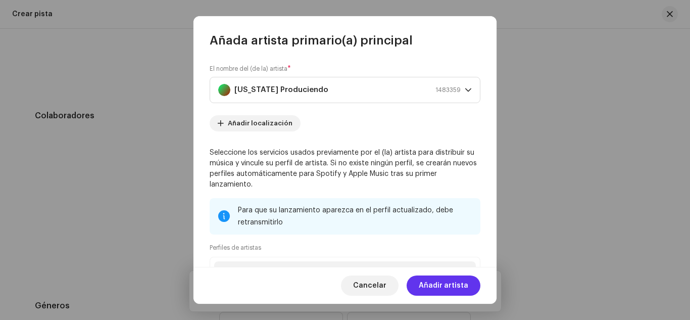
click at [439, 287] on span "Añadir artista" at bounding box center [444, 285] width 50 height 20
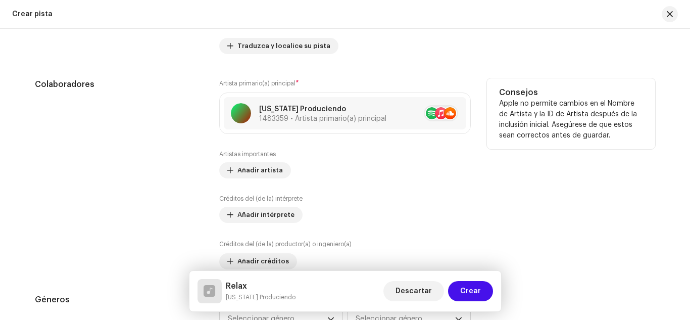
scroll to position [639, 0]
click at [249, 165] on span "Añadir artista" at bounding box center [260, 170] width 45 height 20
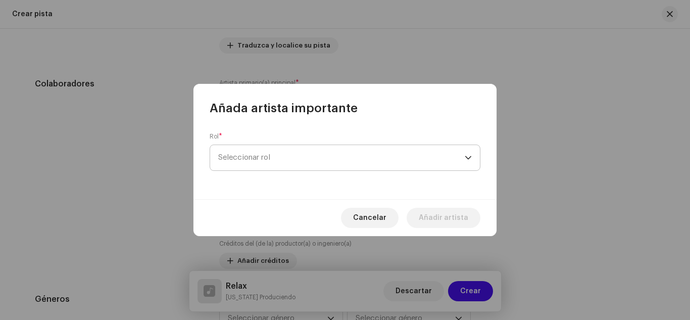
click at [243, 159] on span "Seleccionar rol" at bounding box center [341, 157] width 247 height 25
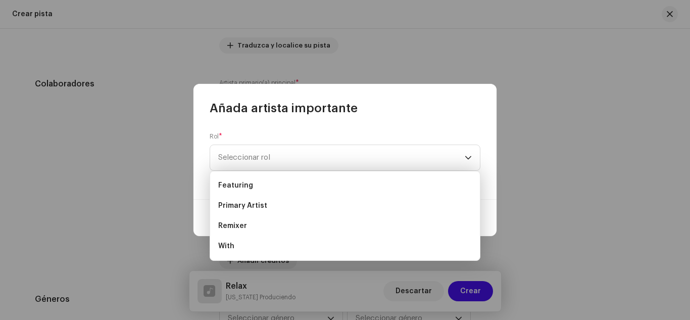
click at [99, 117] on div "Añada artista importante Rol * Seleccionar rol Cancelar Añadir artista" at bounding box center [345, 160] width 690 height 320
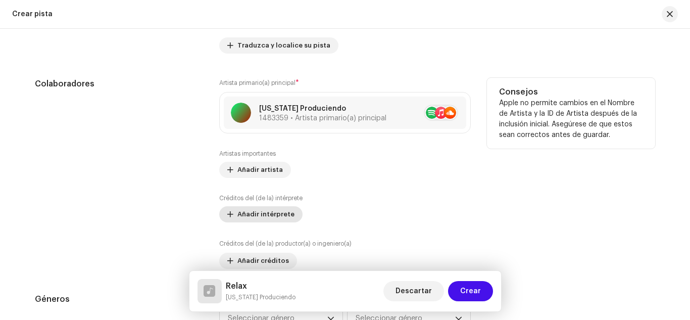
click at [258, 216] on span "Añadir intérprete" at bounding box center [266, 214] width 57 height 20
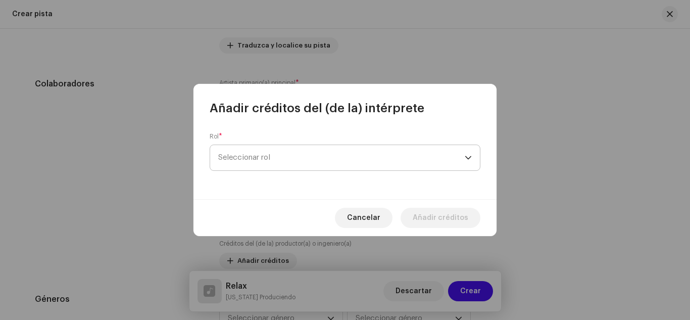
click at [245, 159] on span "Seleccionar rol" at bounding box center [341, 157] width 247 height 25
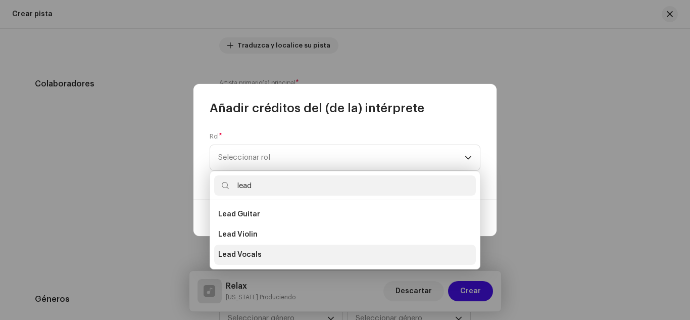
type input "lead"
click at [246, 250] on span "Lead Vocals" at bounding box center [239, 255] width 43 height 10
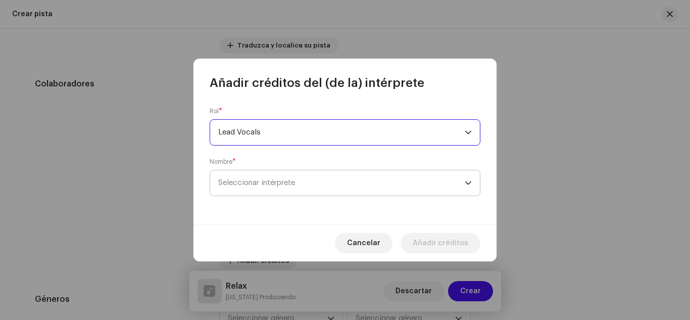
click at [239, 183] on span "Seleccionar intérprete" at bounding box center [256, 183] width 77 height 8
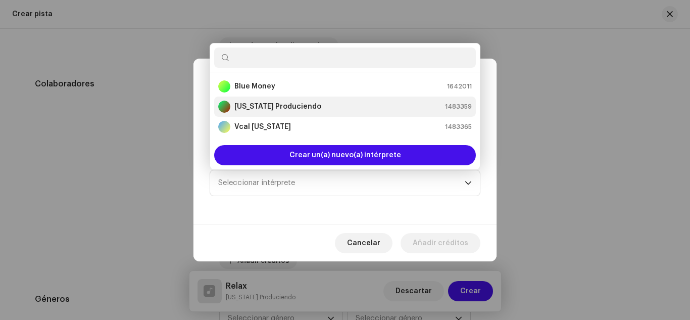
click at [248, 102] on strong "[US_STATE] Produciendo" at bounding box center [278, 107] width 87 height 10
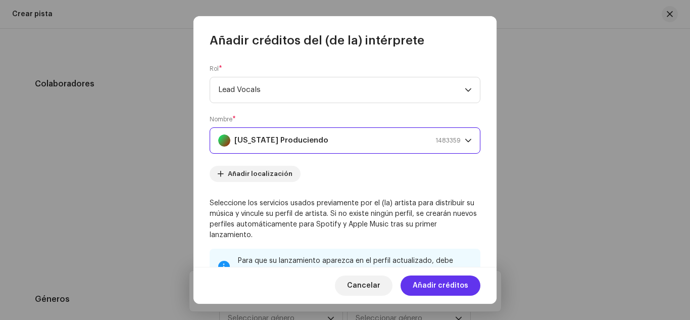
click at [430, 283] on span "Añadir créditos" at bounding box center [441, 285] width 56 height 20
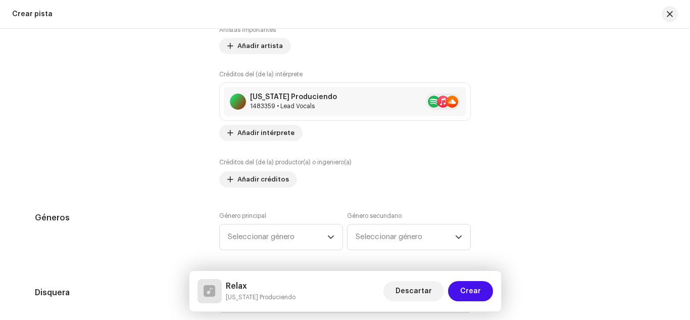
scroll to position [764, 0]
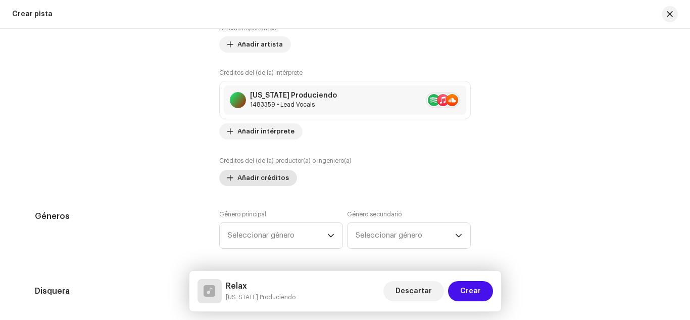
click at [262, 176] on span "Añadir créditos" at bounding box center [264, 178] width 52 height 20
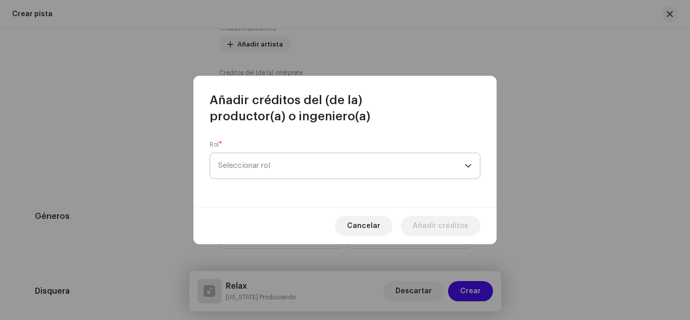
click at [255, 163] on span "Seleccionar rol" at bounding box center [341, 165] width 247 height 25
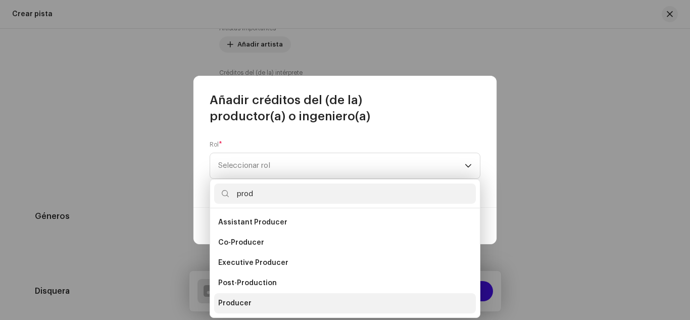
type input "prod"
click at [256, 297] on li "Producer" at bounding box center [345, 303] width 262 height 20
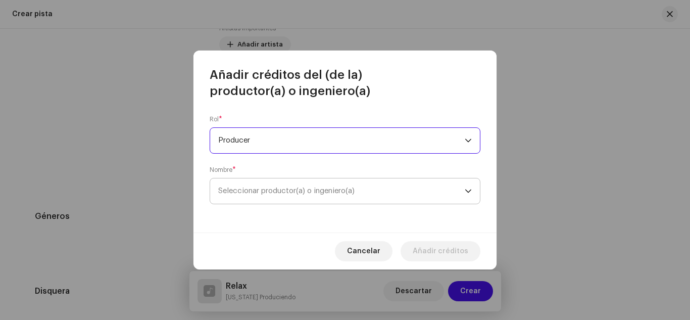
click at [254, 194] on span "Seleccionar productor(a) o ingeniero(a)" at bounding box center [286, 191] width 136 height 8
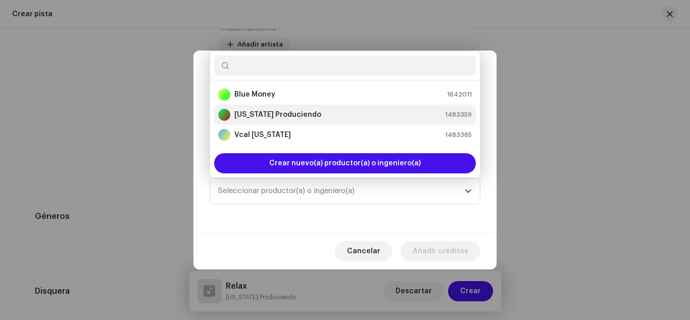
click at [274, 111] on strong "[US_STATE] Produciendo" at bounding box center [278, 115] width 87 height 10
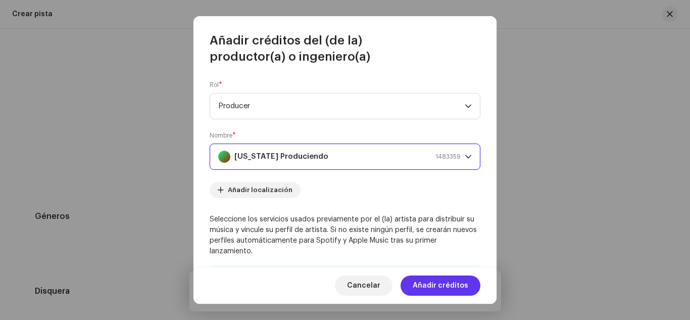
click at [434, 284] on span "Añadir créditos" at bounding box center [441, 285] width 56 height 20
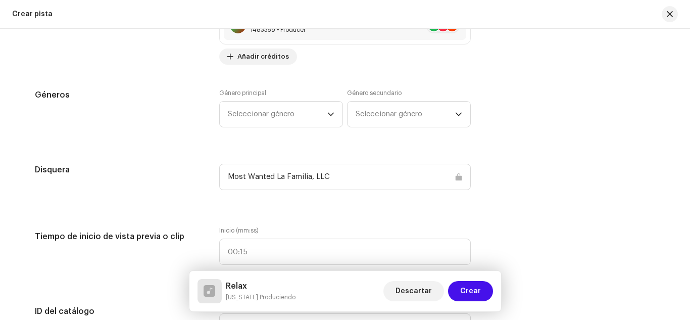
scroll to position [929, 0]
click at [283, 113] on span "Seleccionar género" at bounding box center [278, 112] width 100 height 25
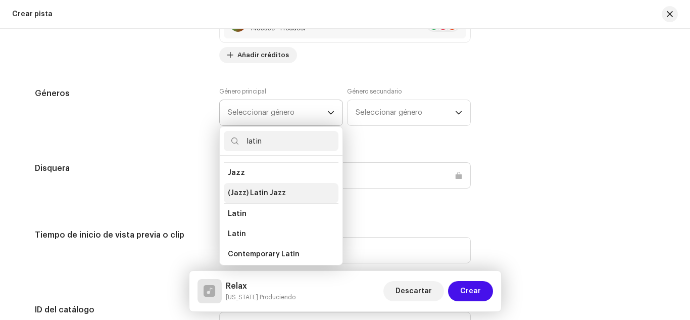
scroll to position [39, 0]
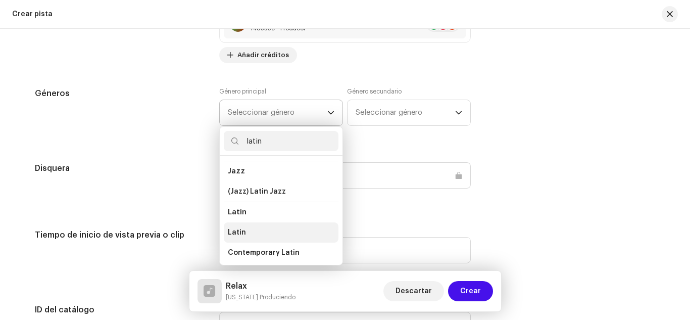
type input "latin"
click at [268, 228] on li "Latin" at bounding box center [281, 232] width 115 height 20
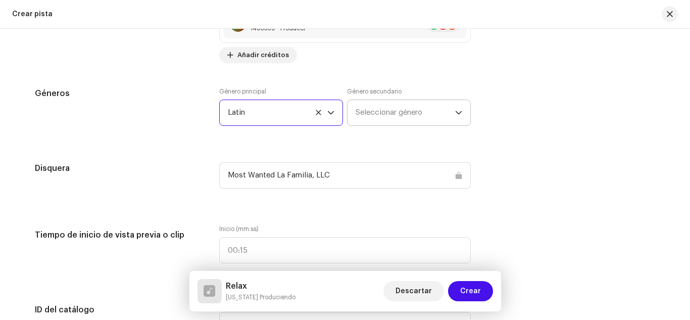
click at [370, 117] on span "Seleccionar género" at bounding box center [406, 112] width 100 height 25
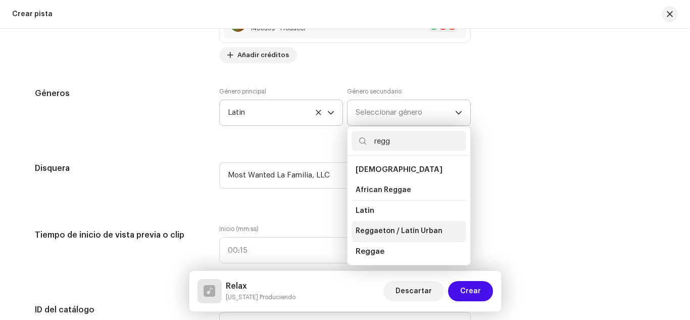
type input "regg"
click at [397, 226] on span "Reggaeton / Latin Urban" at bounding box center [399, 231] width 87 height 10
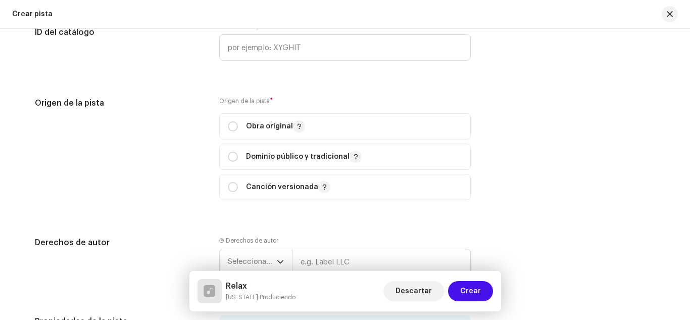
scroll to position [1223, 0]
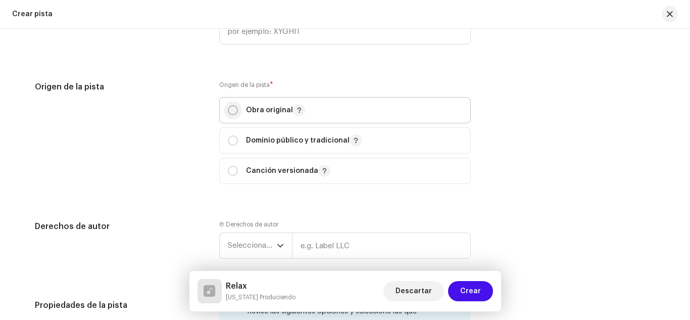
click at [228, 110] on input "radio" at bounding box center [233, 110] width 10 height 10
radio input "true"
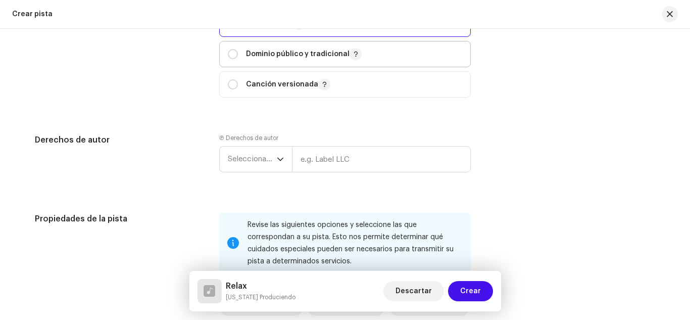
scroll to position [1320, 0]
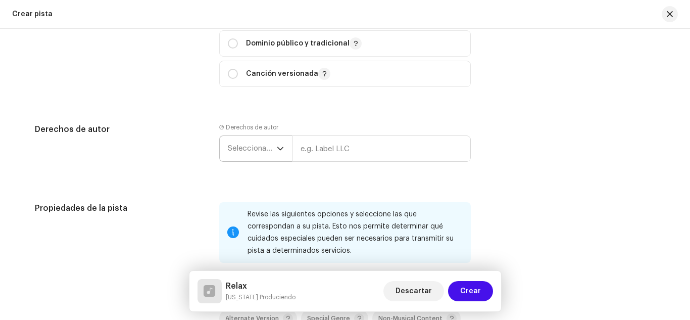
click at [251, 148] on span "Seleccionar año" at bounding box center [252, 148] width 49 height 25
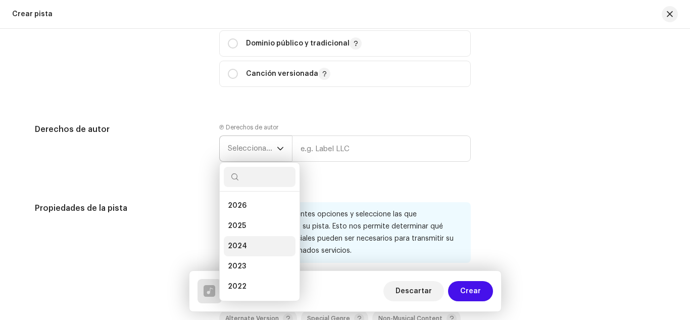
click at [246, 242] on li "2024" at bounding box center [260, 246] width 72 height 20
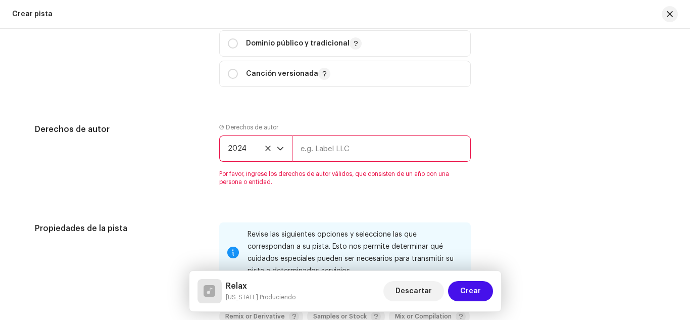
click at [313, 152] on input "text" at bounding box center [381, 148] width 179 height 26
type input "Most Wanted La Familia, LLC"
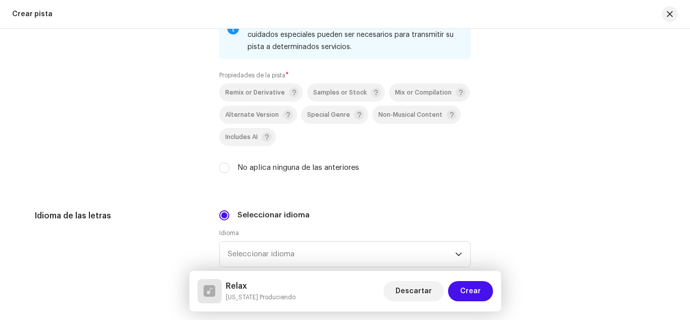
scroll to position [1528, 0]
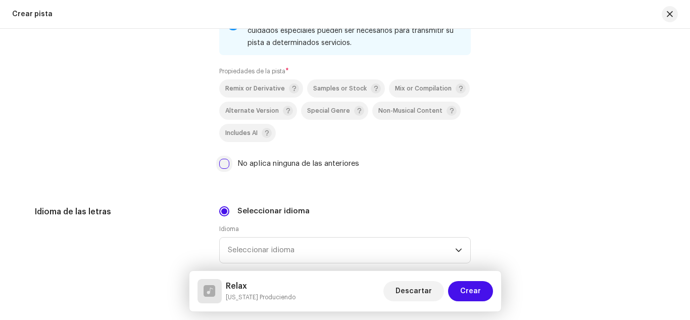
click at [222, 162] on input "No aplica ninguna de las anteriores" at bounding box center [224, 164] width 10 height 10
checkbox input "true"
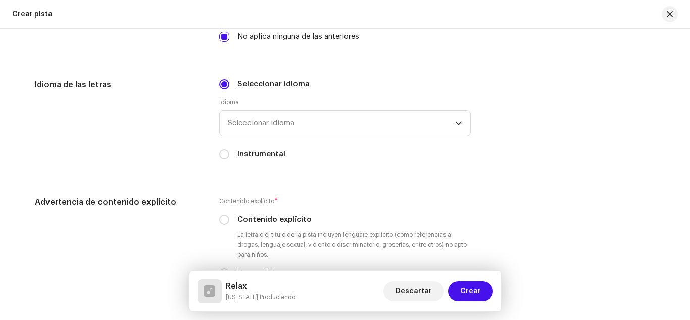
scroll to position [1656, 0]
click at [263, 122] on span "Seleccionar idioma" at bounding box center [341, 122] width 227 height 25
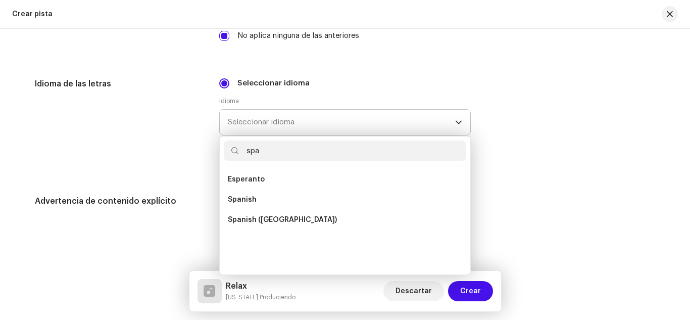
scroll to position [0, 0]
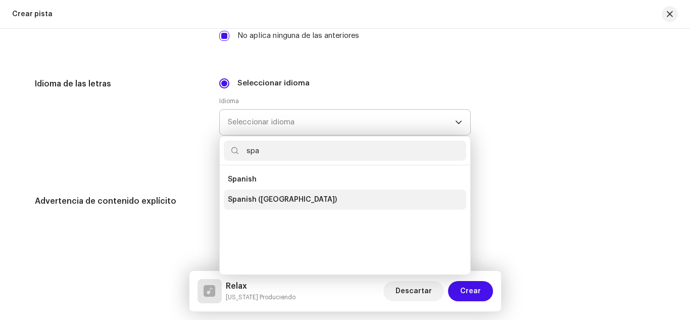
type input "spa"
click at [277, 195] on span "Spanish ([GEOGRAPHIC_DATA])" at bounding box center [282, 200] width 109 height 10
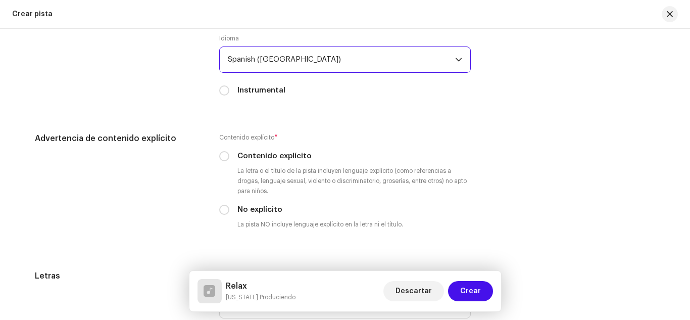
scroll to position [1719, 0]
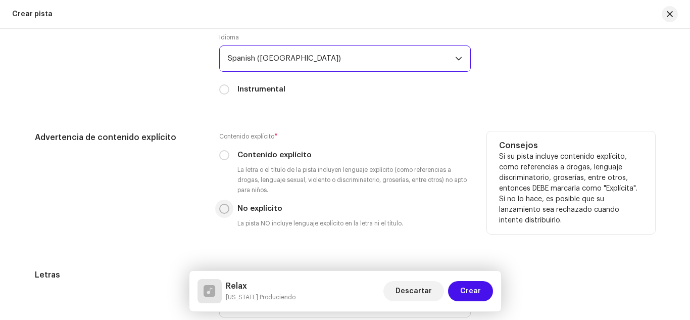
click at [222, 206] on input "No explícito" at bounding box center [224, 209] width 10 height 10
radio input "true"
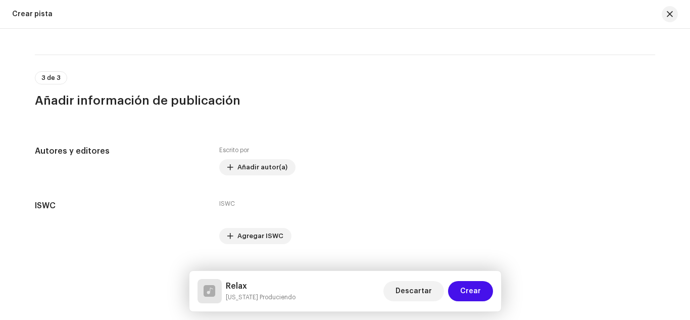
scroll to position [2042, 0]
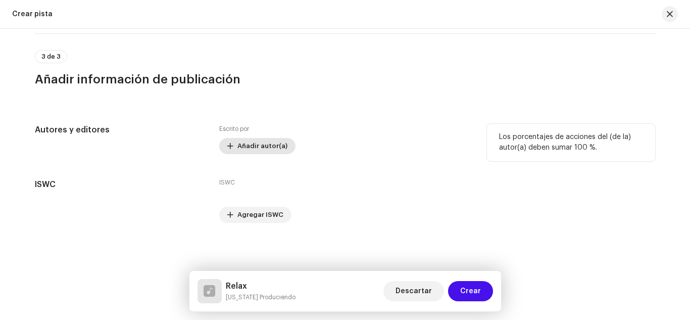
click at [250, 143] on span "Añadir autor(a)" at bounding box center [263, 146] width 50 height 20
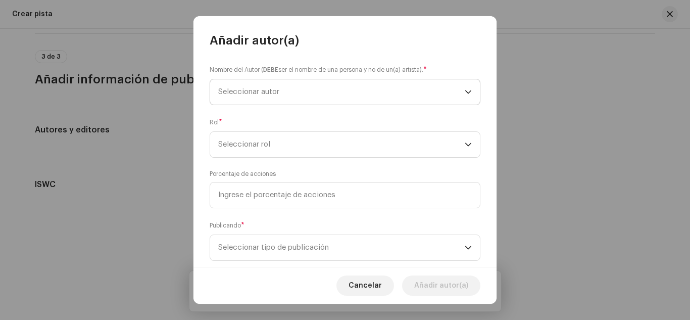
click at [235, 88] on span "Seleccionar autor" at bounding box center [248, 92] width 61 height 8
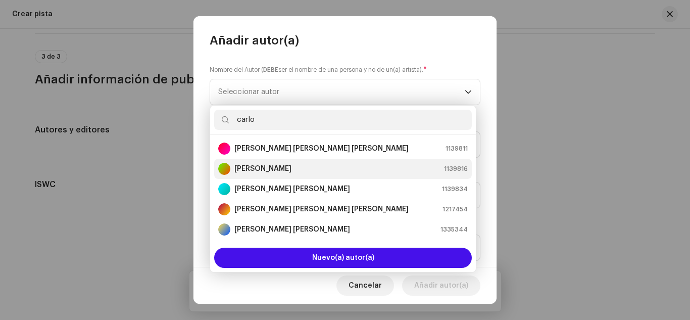
type input "carlo"
click at [276, 164] on strong "[PERSON_NAME]" at bounding box center [263, 169] width 57 height 10
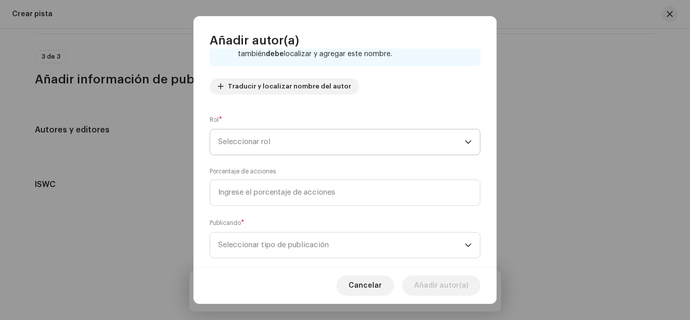
scroll to position [100, 0]
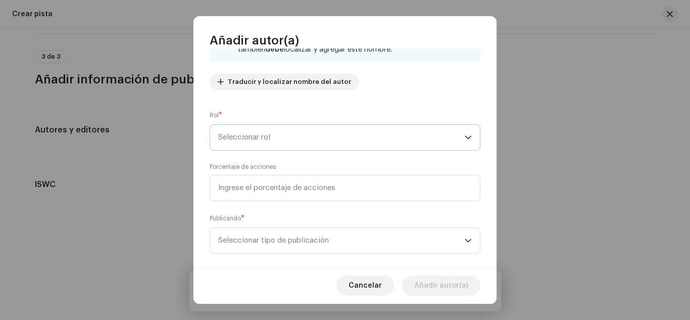
click at [260, 143] on span "Seleccionar rol" at bounding box center [341, 137] width 247 height 25
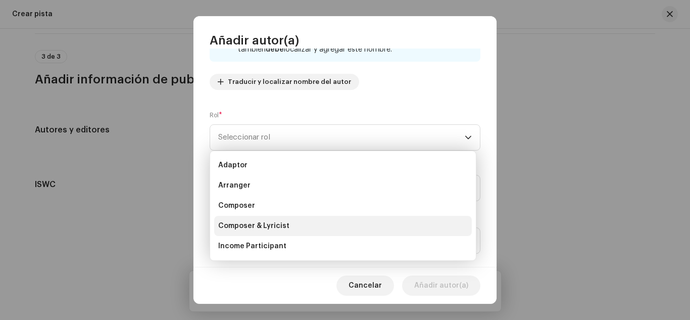
click at [267, 221] on span "Composer & Lyricist" at bounding box center [253, 226] width 71 height 10
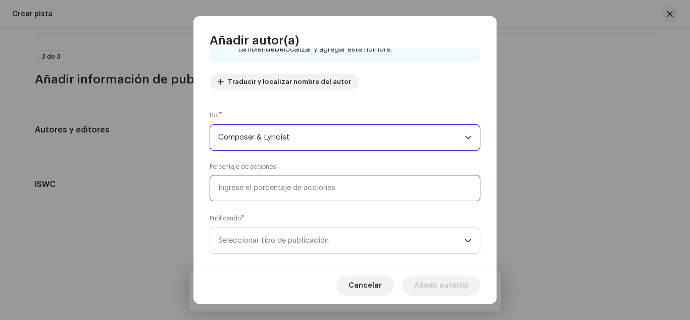
click at [298, 184] on input at bounding box center [345, 188] width 271 height 26
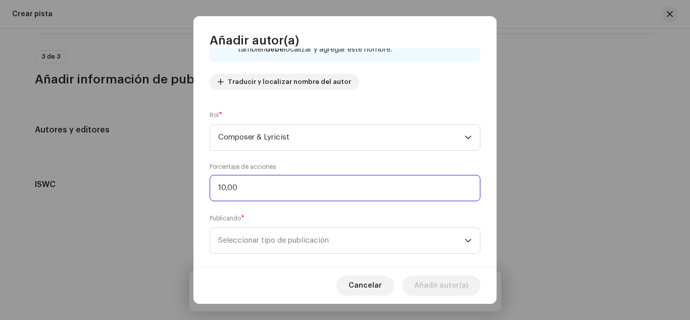
type input "100,00"
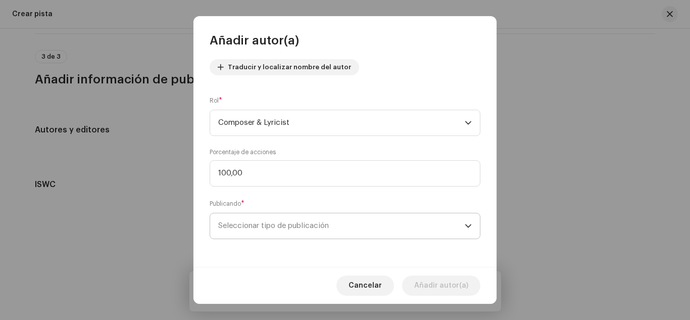
click at [320, 224] on span "Seleccionar tipo de publicación" at bounding box center [341, 225] width 247 height 25
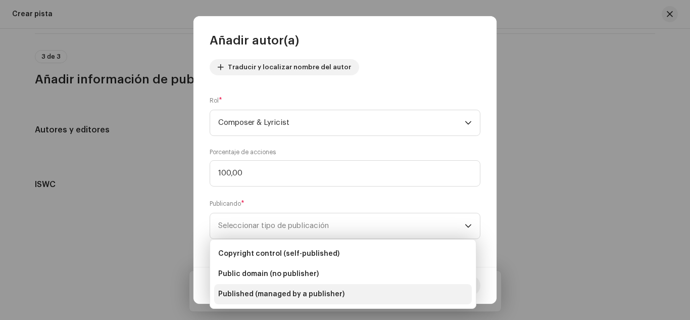
click at [328, 290] on span "Published (managed by a publisher)" at bounding box center [281, 294] width 126 height 10
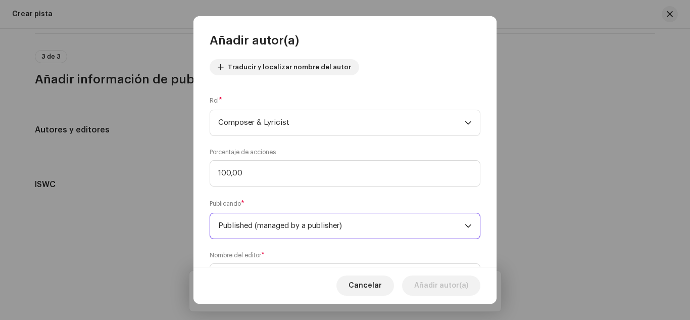
scroll to position [165, 0]
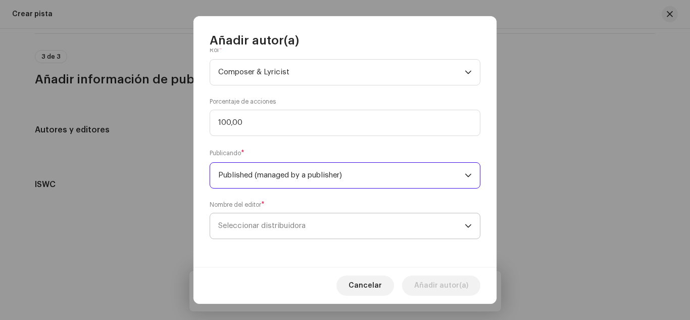
click at [312, 221] on span "Seleccionar distribuidora" at bounding box center [341, 225] width 247 height 25
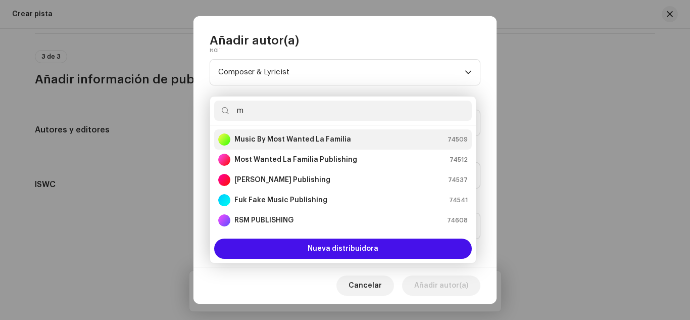
type input "m"
click at [283, 137] on strong "Music By Most Wanted La Familia" at bounding box center [293, 139] width 117 height 10
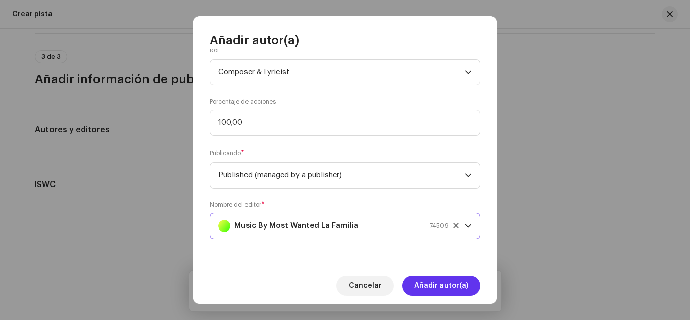
click at [425, 285] on span "Añadir autor(a)" at bounding box center [441, 285] width 54 height 20
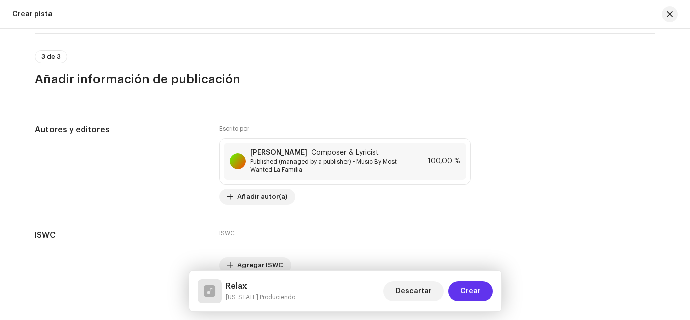
click at [469, 292] on span "Crear" at bounding box center [470, 291] width 21 height 20
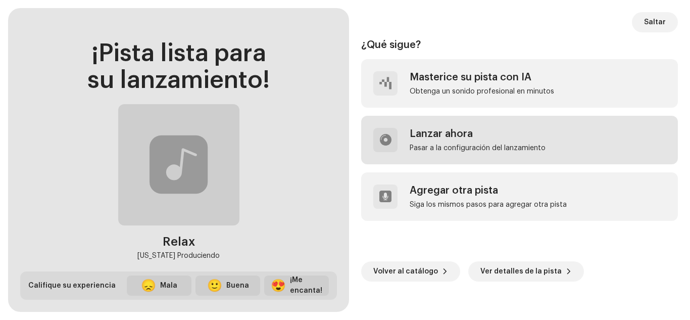
click at [449, 127] on div "Lanzar ahora Pasar a la configuración del lanzamiento" at bounding box center [519, 140] width 317 height 49
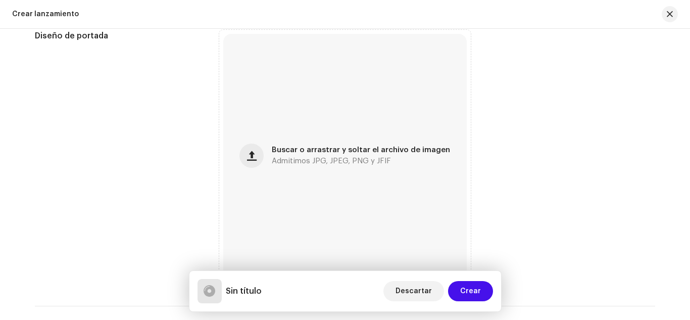
scroll to position [442, 0]
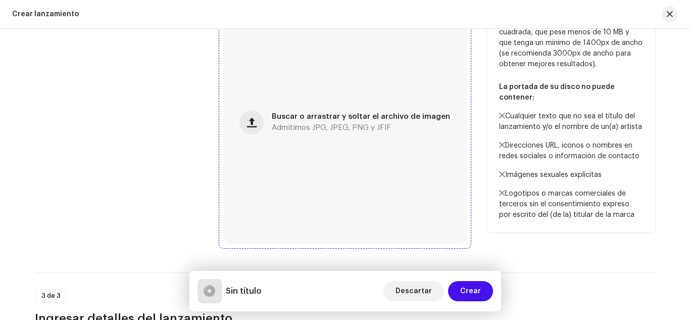
click at [324, 122] on div "Buscar o arrastrar y soltar el archivo de imagen Admitimos JPG, JPEG, PNG y JFIF" at bounding box center [361, 122] width 178 height 18
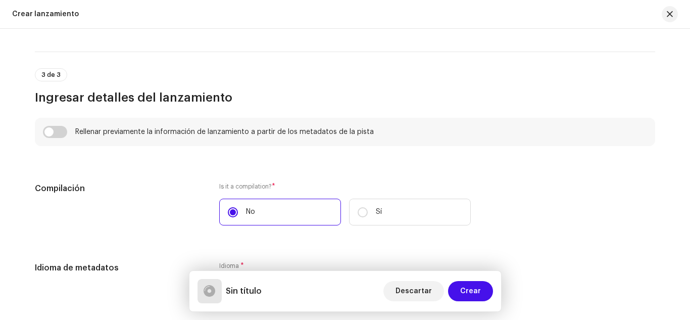
scroll to position [676, 0]
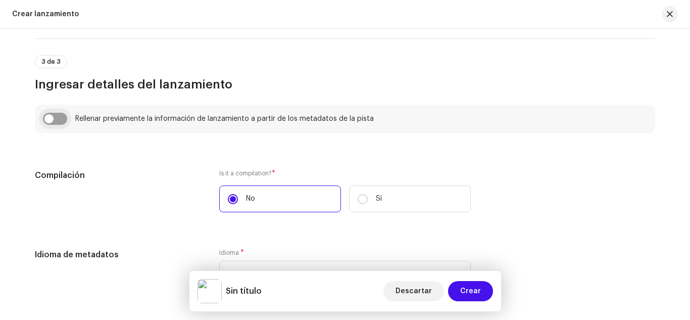
click at [55, 113] on input "checkbox" at bounding box center [55, 119] width 24 height 12
checkbox input "true"
type input "Relax"
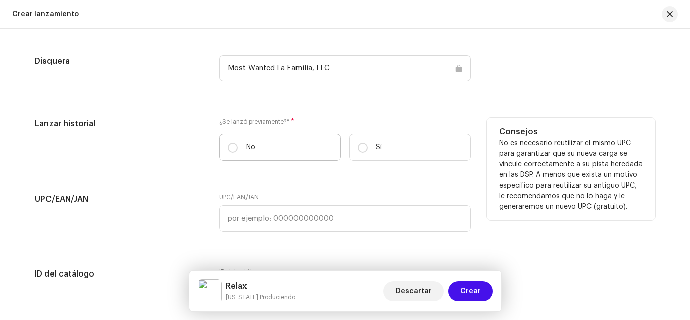
scroll to position [1553, 0]
click at [360, 143] on input "Sí" at bounding box center [363, 147] width 10 height 10
radio input "true"
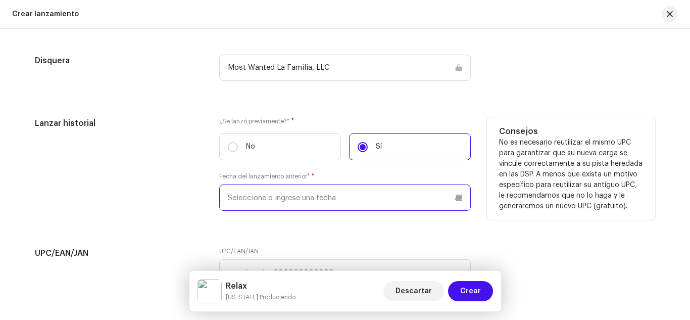
click at [269, 195] on input "text" at bounding box center [345, 197] width 252 height 26
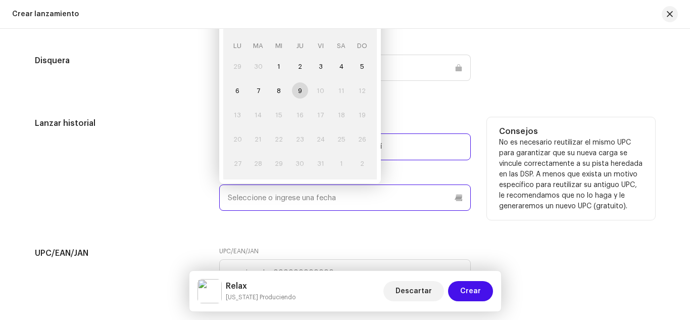
paste input "[DATE]"
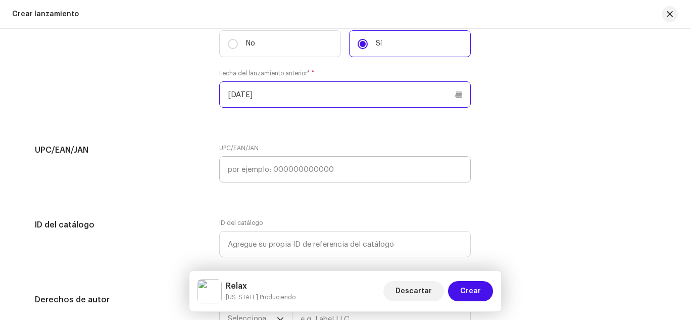
scroll to position [1657, 0]
type input "[DATE]"
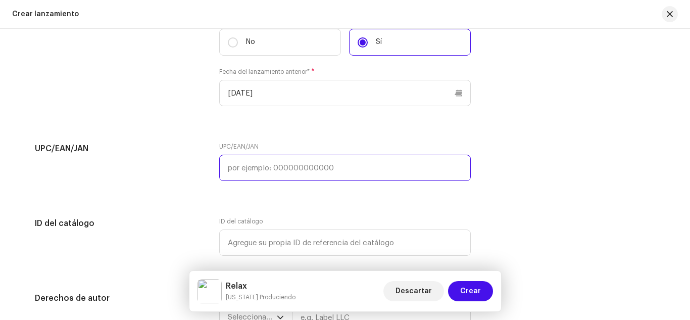
click at [255, 171] on input "text" at bounding box center [345, 168] width 252 height 26
click at [254, 161] on input "text" at bounding box center [345, 168] width 252 height 26
paste input "8447181134155"
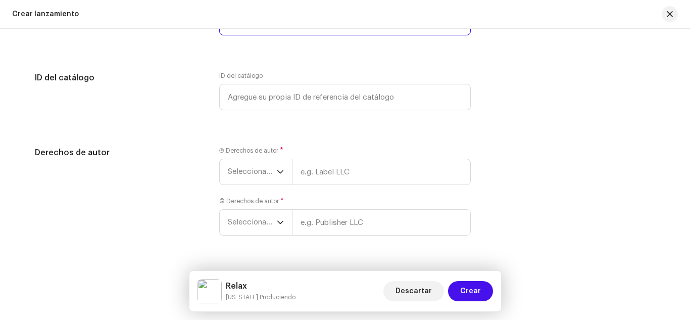
scroll to position [1827, 0]
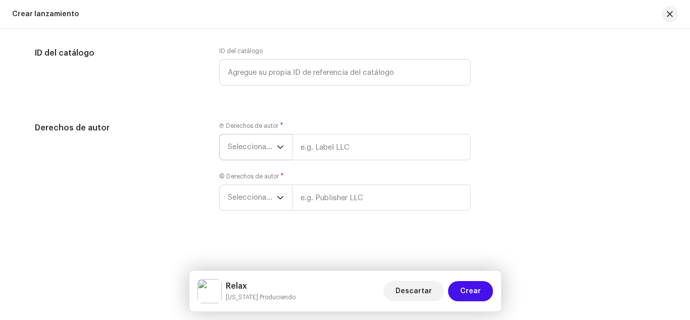
type input "8447181134155"
click at [249, 145] on span "Seleccionar año" at bounding box center [252, 146] width 49 height 25
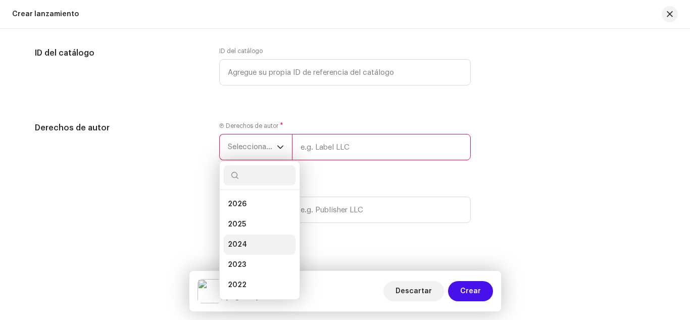
click at [249, 239] on li "2024" at bounding box center [260, 245] width 72 height 20
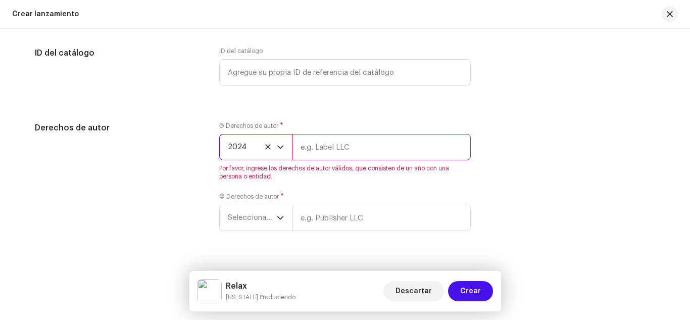
click at [307, 152] on input "text" at bounding box center [381, 147] width 179 height 26
type input "Most Wanted La Familia, LLC"
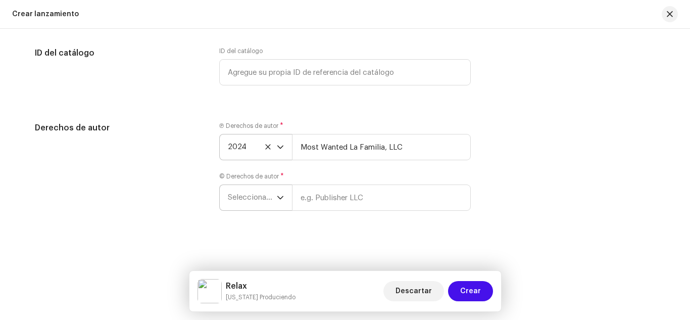
click at [257, 195] on span "Seleccionar año" at bounding box center [252, 197] width 49 height 25
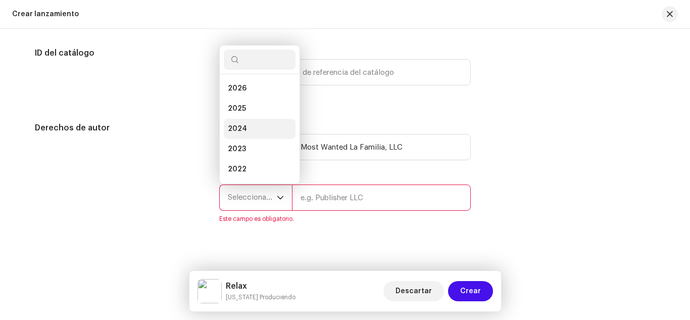
click at [261, 126] on li "2024" at bounding box center [260, 129] width 72 height 20
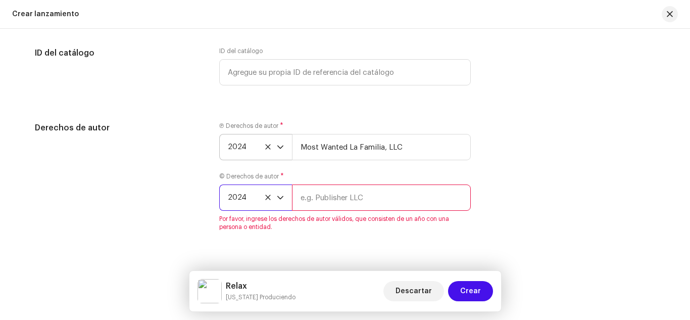
click at [351, 197] on input "text" at bounding box center [381, 197] width 179 height 26
type input "Most Wanted La Familia, LLC"
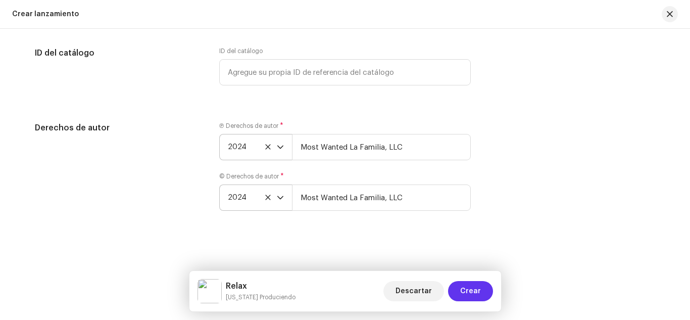
click at [462, 290] on span "Crear" at bounding box center [470, 291] width 21 height 20
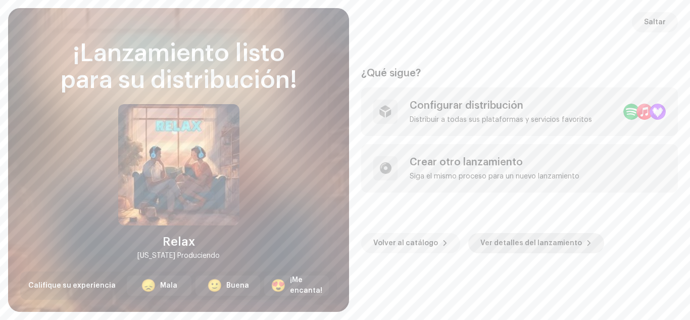
click at [492, 239] on span "Ver detalles del lanzamiento" at bounding box center [532, 243] width 102 height 20
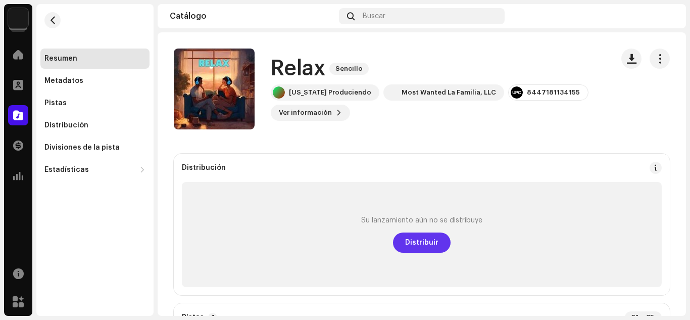
click at [419, 237] on span "Distribuir" at bounding box center [421, 242] width 33 height 20
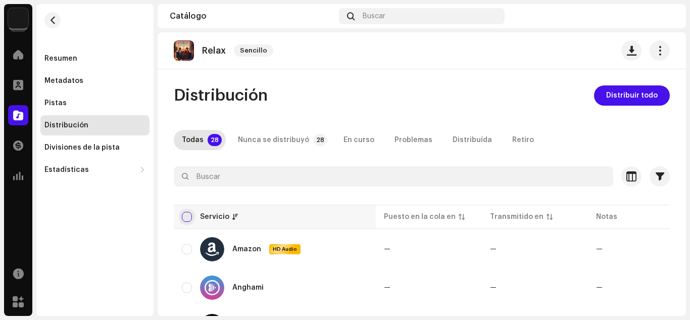
click at [186, 213] on input "checkbox" at bounding box center [187, 217] width 10 height 10
checkbox input "true"
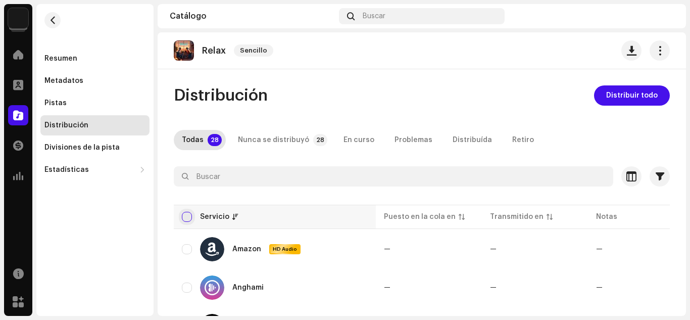
checkbox input "true"
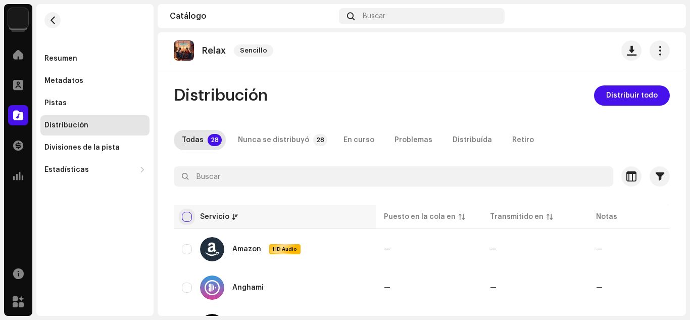
checkbox input "true"
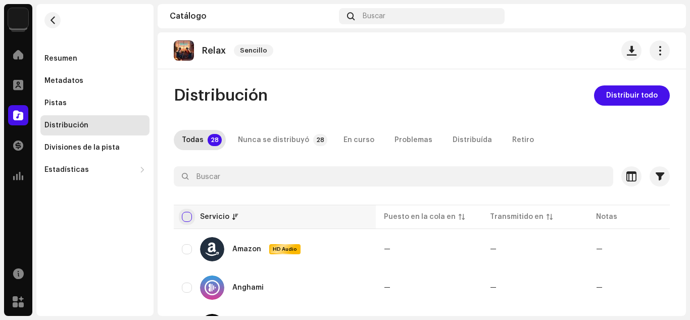
checkbox input "true"
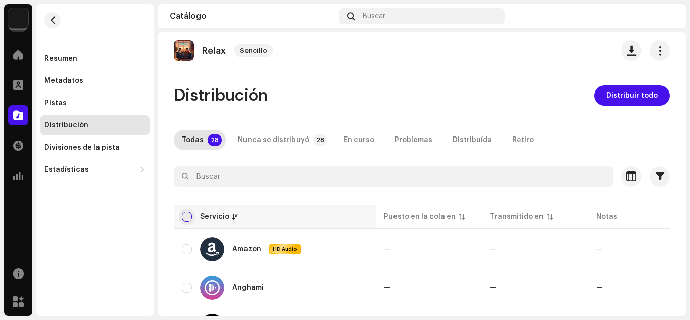
checkbox input "true"
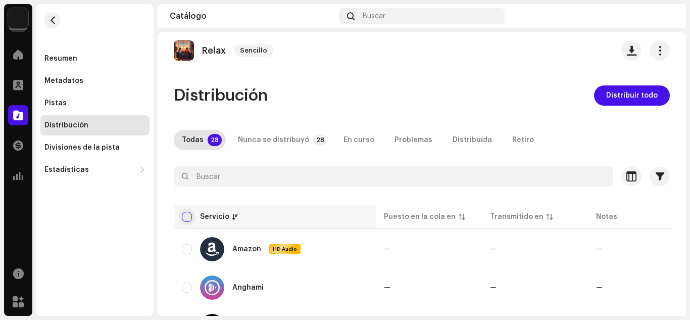
checkbox input "true"
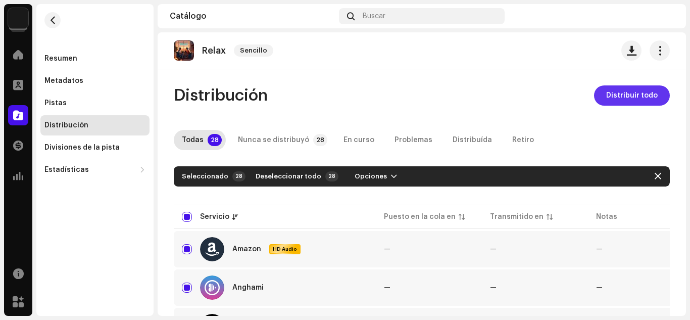
click at [615, 98] on span "Distribuir todo" at bounding box center [632, 95] width 52 height 20
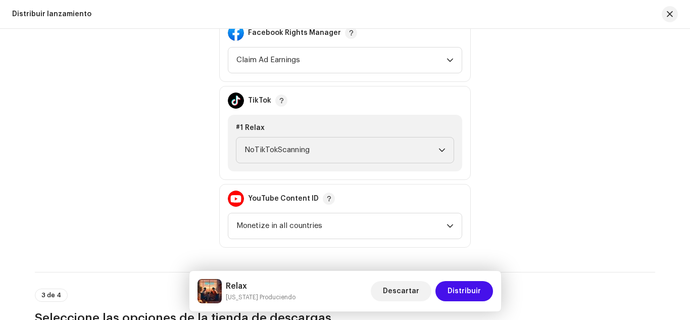
scroll to position [1119, 0]
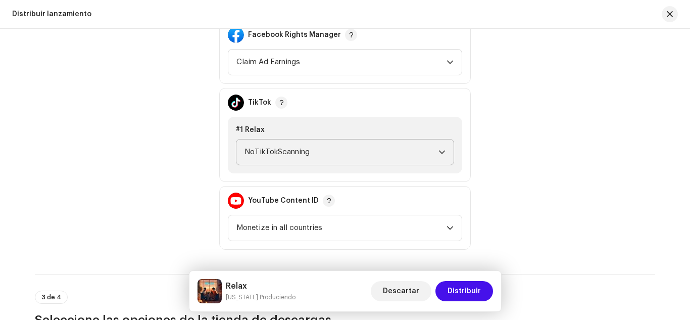
click at [349, 152] on span "NoTikTokScanning" at bounding box center [342, 151] width 194 height 25
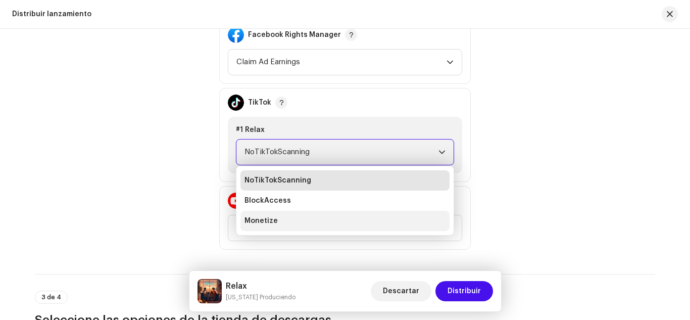
click at [343, 219] on li "Monetize" at bounding box center [345, 221] width 209 height 20
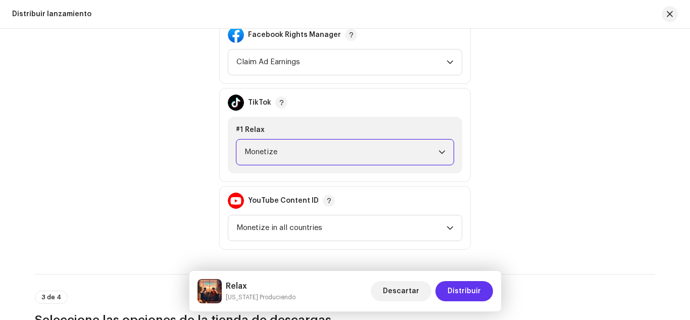
click at [461, 287] on span "Distribuir" at bounding box center [464, 291] width 33 height 20
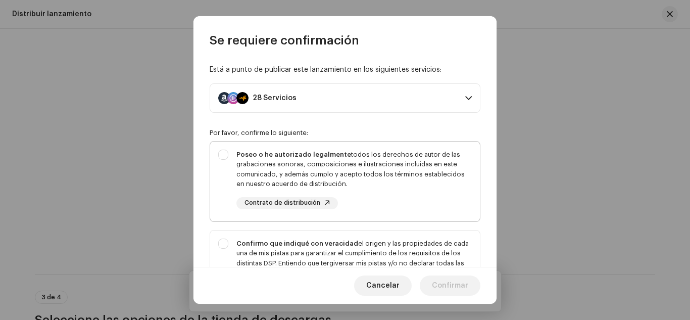
click at [438, 204] on div "Poseo o he autorizado legalmente todos los derechos de autor de las grabaciones…" at bounding box center [355, 180] width 236 height 60
checkbox input "true"
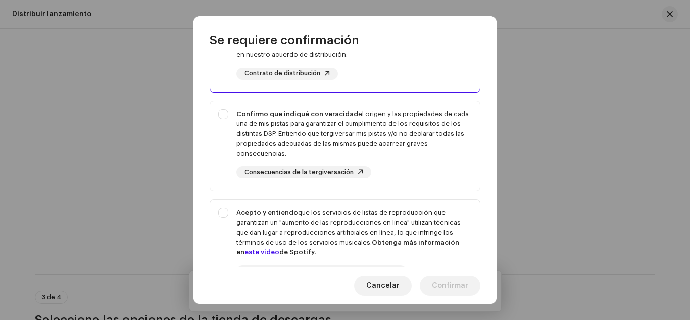
scroll to position [133, 0]
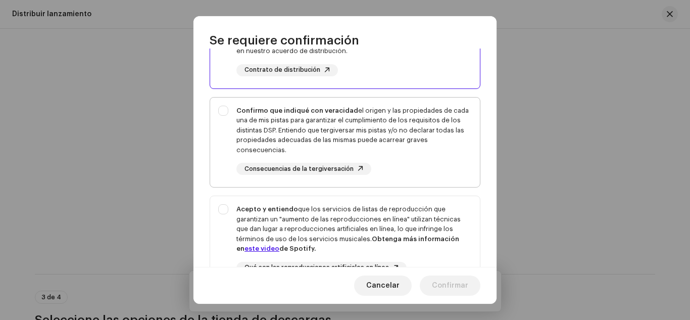
click at [431, 171] on div "Confirmo que indiqué con veracidad el origen y las propiedades de cada una de m…" at bounding box center [355, 141] width 236 height 70
checkbox input "true"
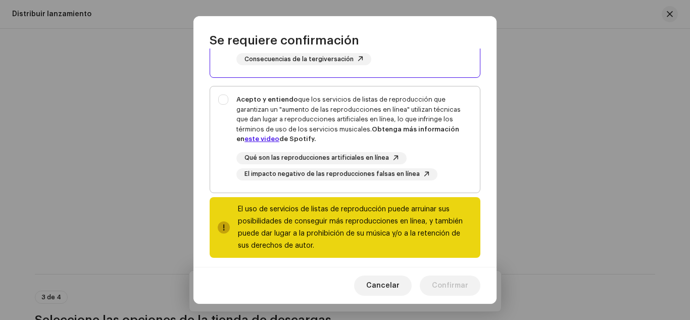
click at [440, 169] on div "Qué son las reproducciones artificiales en línea El impacto negativo de las rep…" at bounding box center [355, 166] width 236 height 28
checkbox input "true"
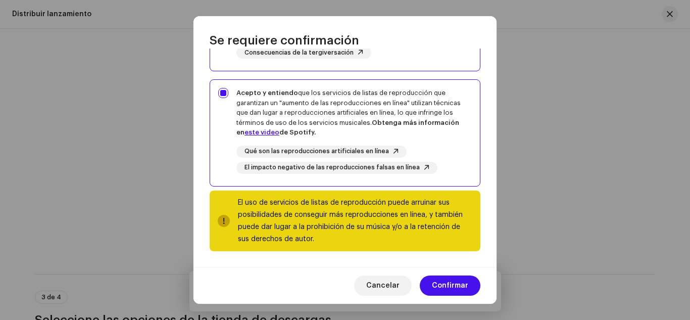
scroll to position [248, 0]
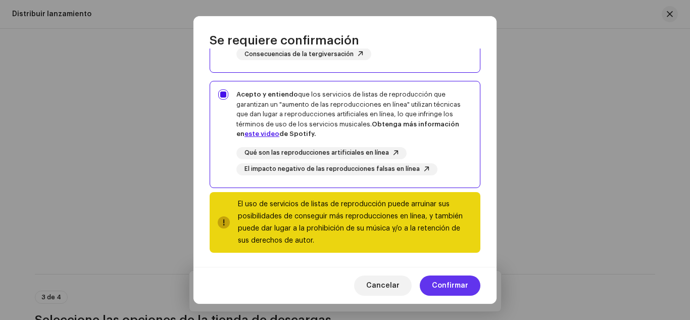
click at [443, 280] on span "Confirmar" at bounding box center [450, 285] width 36 height 20
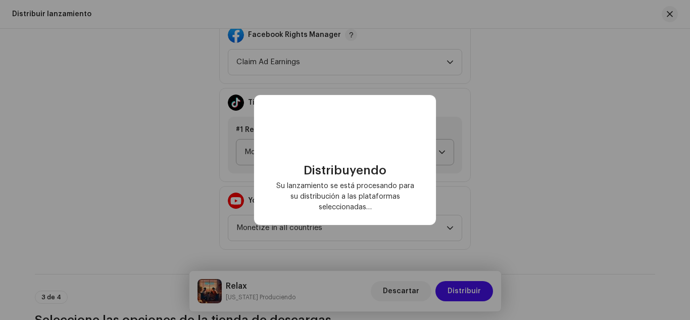
checkbox input "false"
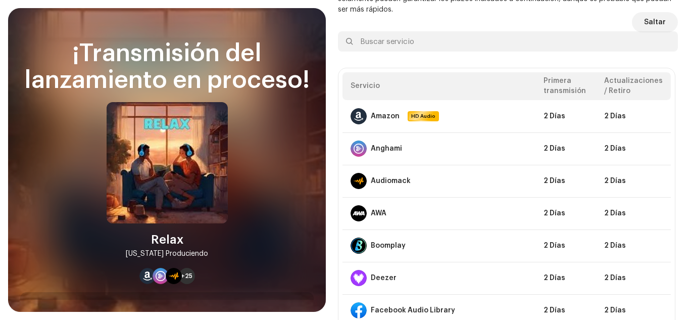
scroll to position [56, 0]
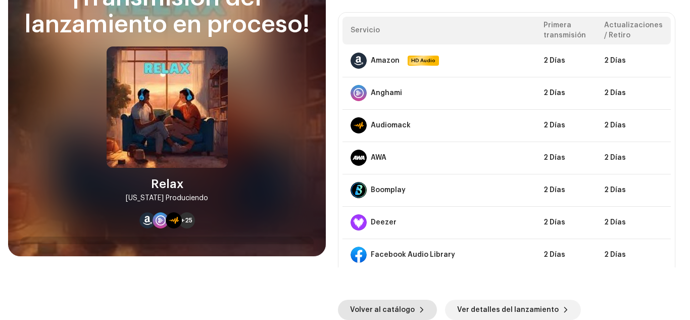
click at [396, 307] on span "Volver al catálogo" at bounding box center [382, 310] width 65 height 20
